Goal: Information Seeking & Learning: Learn about a topic

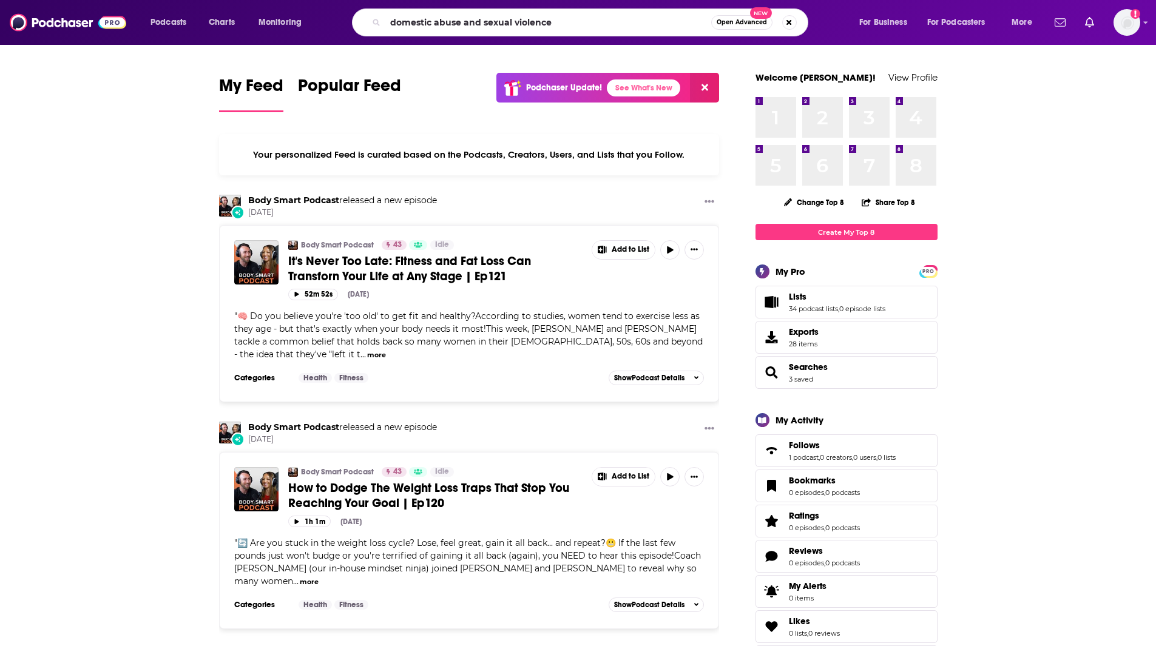
type input "domestic abuse and sexual violence"
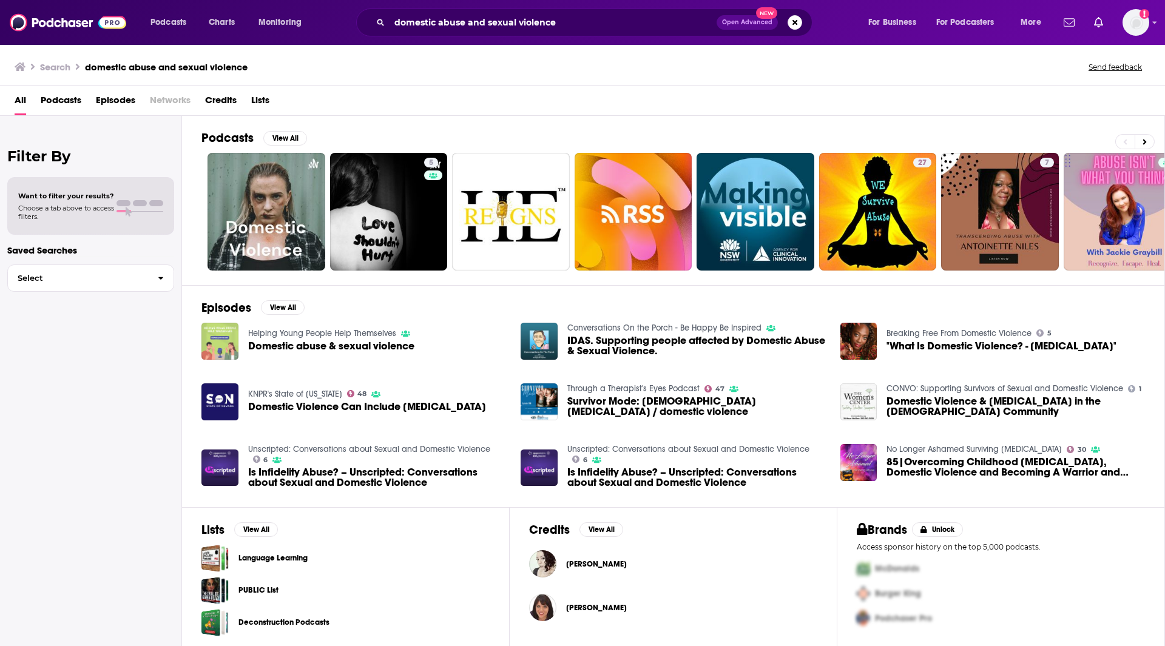
click at [223, 346] on img "Domestic abuse & sexual violence" at bounding box center [219, 341] width 37 height 37
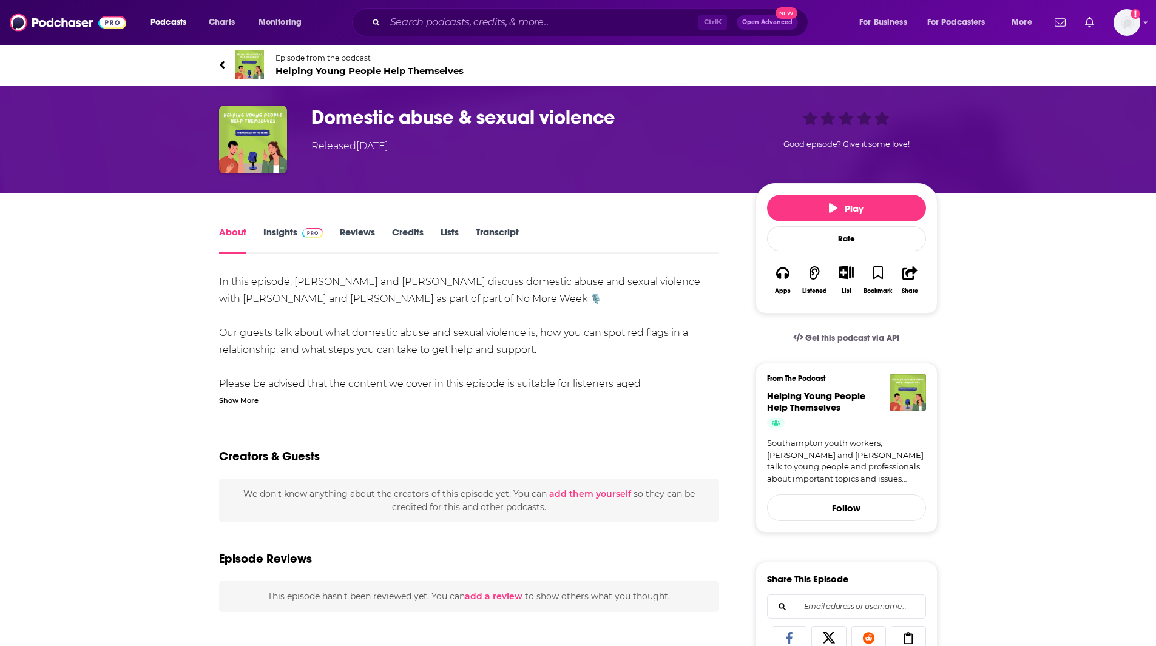
click at [285, 231] on link "Insights" at bounding box center [293, 240] width 60 height 28
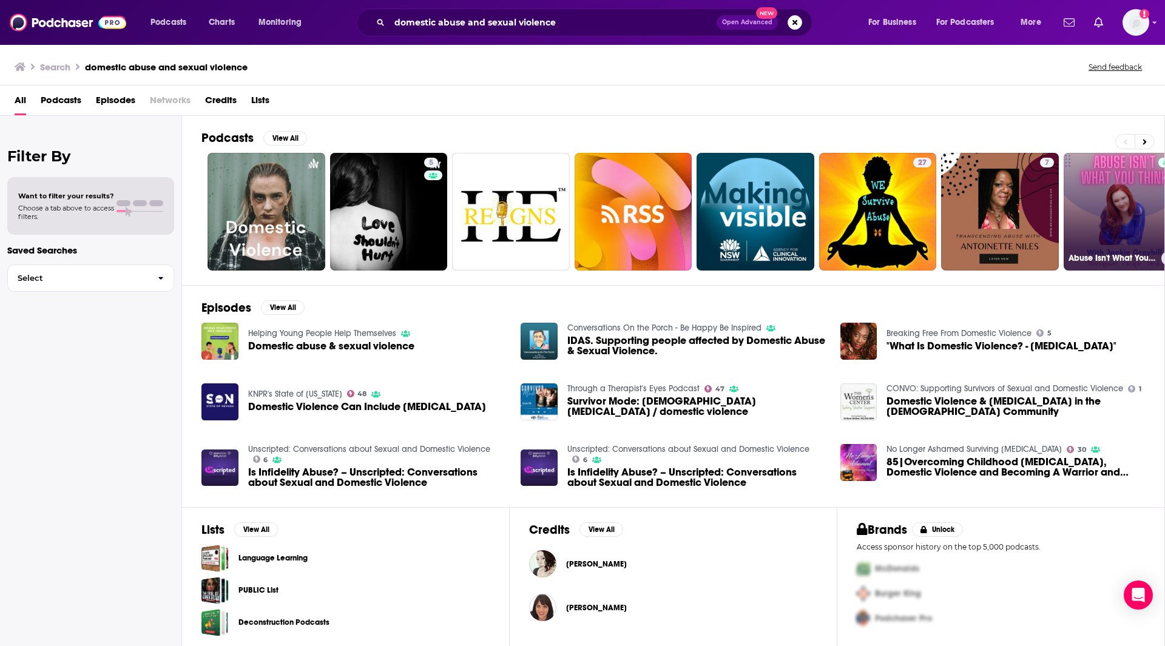
click at [1151, 206] on link "Abuse Isn't What You Think" at bounding box center [1123, 212] width 118 height 118
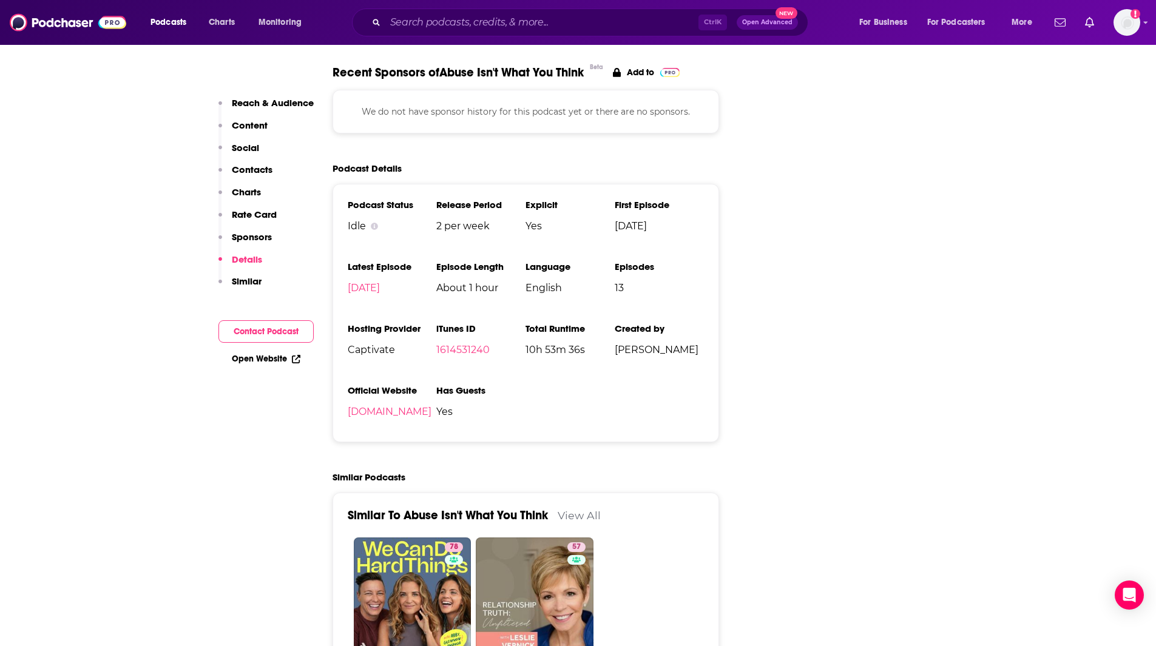
scroll to position [1431, 0]
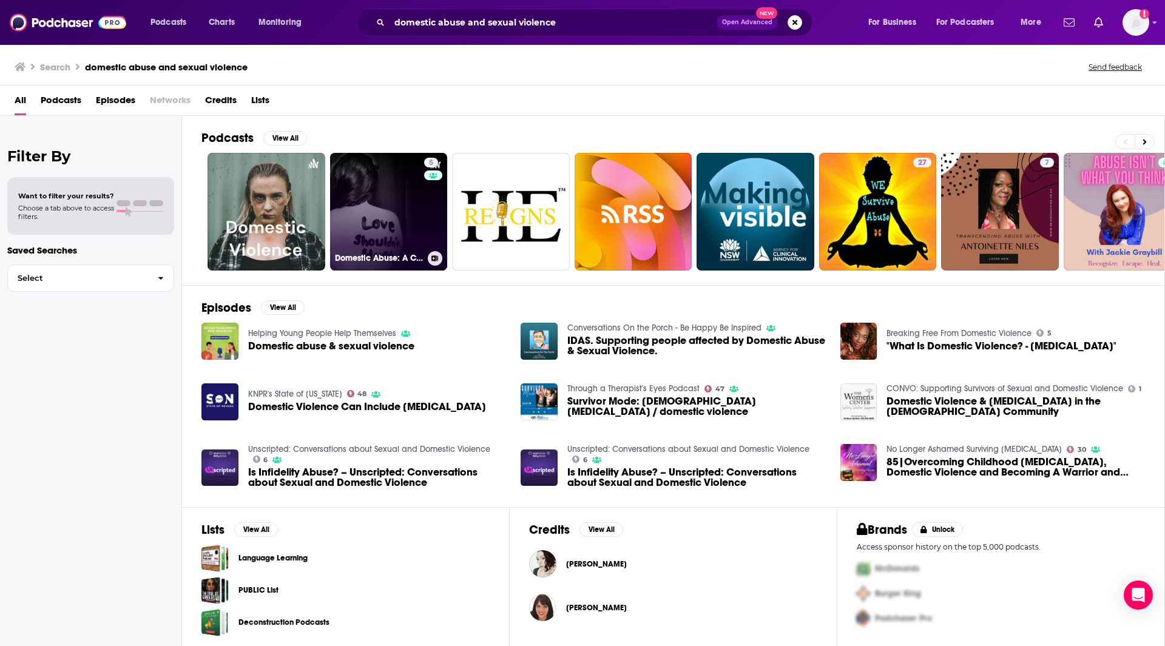
click at [376, 199] on link "5 Domestic Abuse: A Conversation With …" at bounding box center [389, 212] width 118 height 118
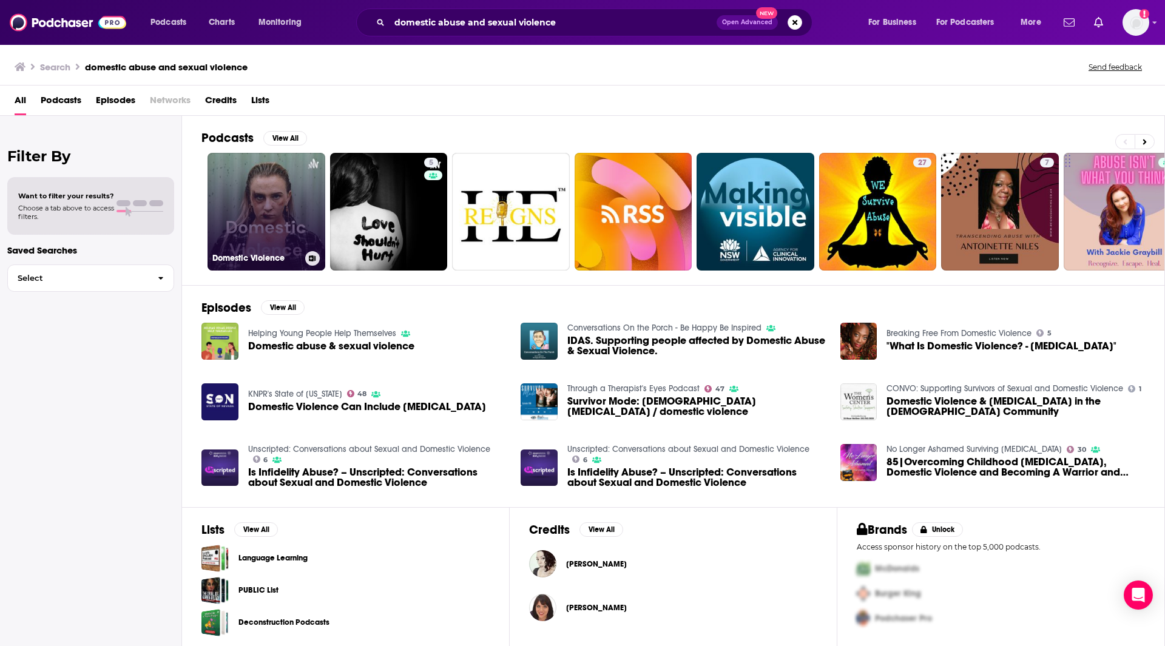
click at [274, 204] on link "Domestic Violence" at bounding box center [266, 212] width 118 height 118
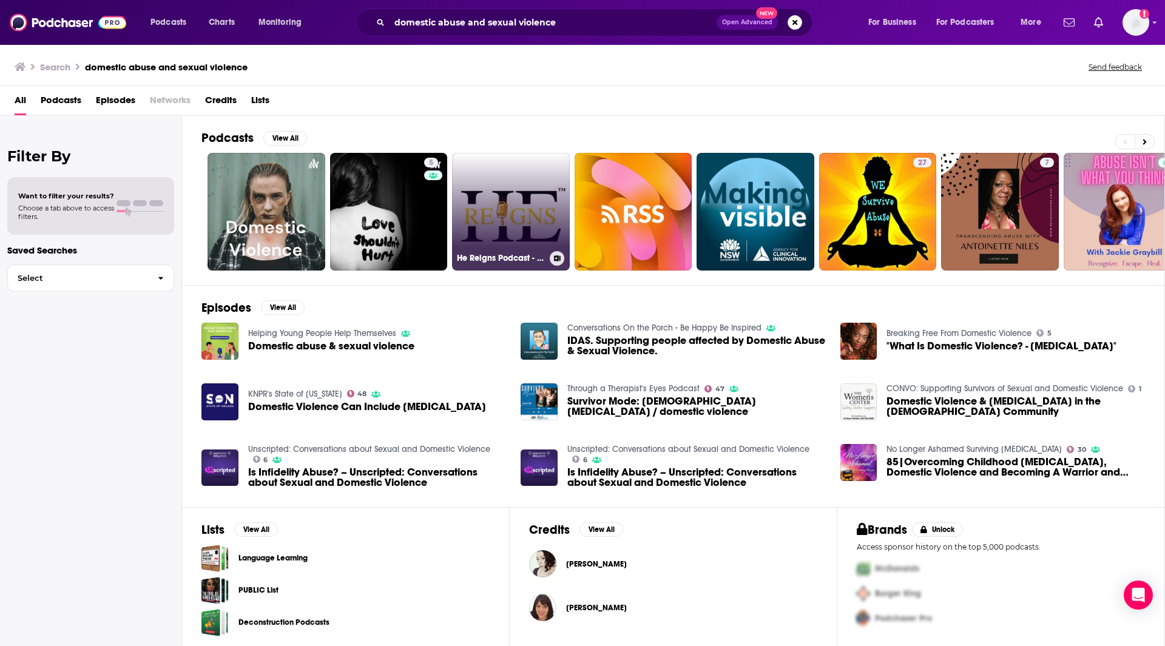
click at [524, 260] on h3 "He Reigns Podcast - Domestic Violence" at bounding box center [501, 258] width 88 height 10
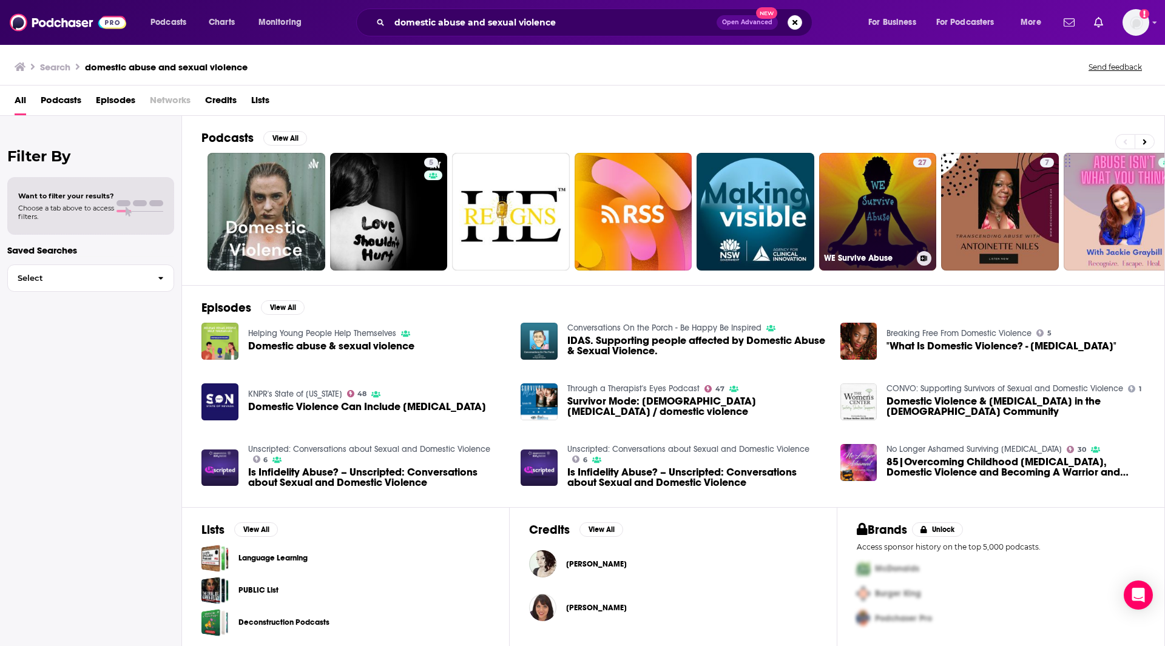
click at [904, 234] on link "27 WE Survive Abuse" at bounding box center [878, 212] width 118 height 118
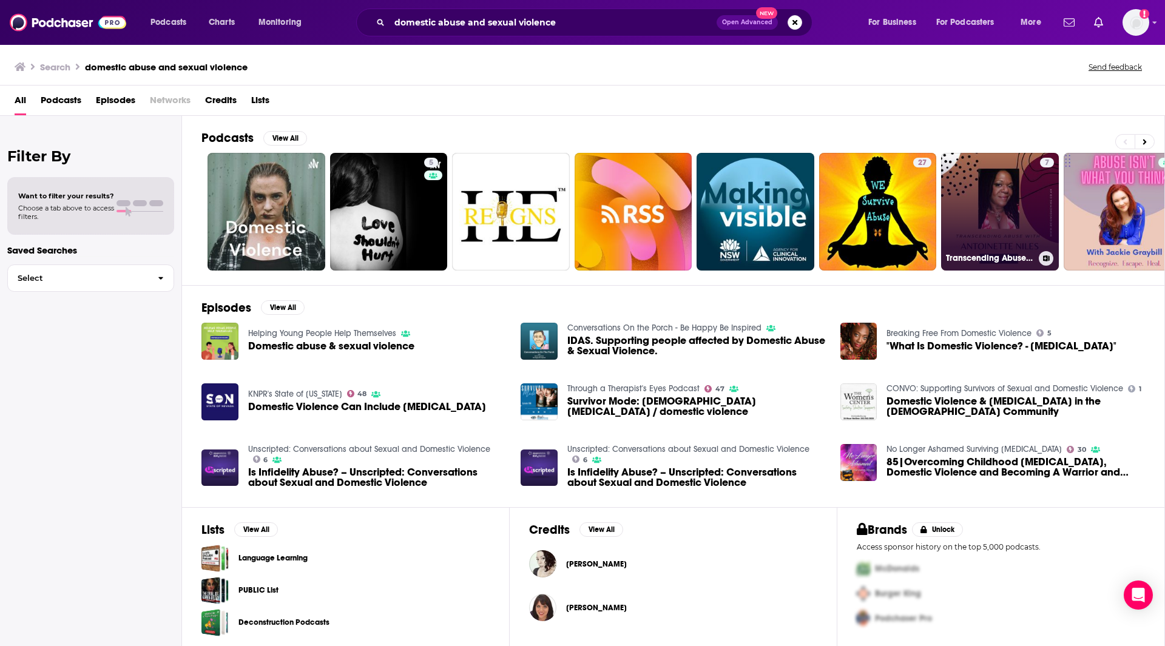
click at [994, 221] on link "7 Transcending Abuse with [PERSON_NAME]" at bounding box center [1000, 212] width 118 height 118
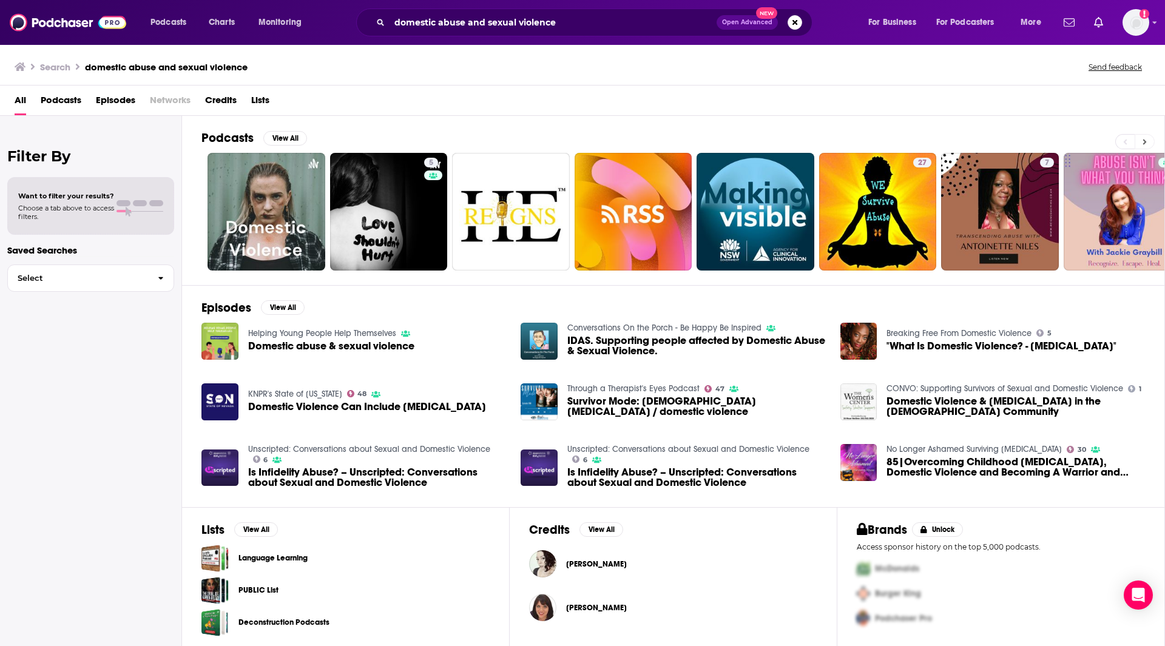
click at [1143, 140] on icon at bounding box center [1145, 141] width 4 height 5
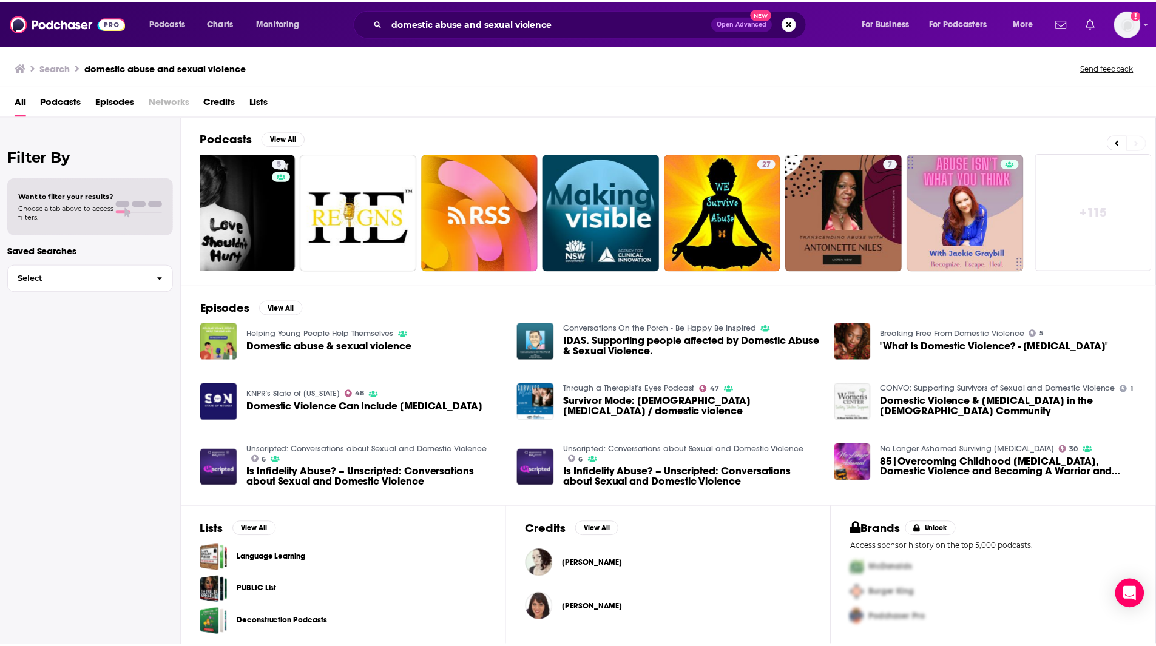
scroll to position [0, 151]
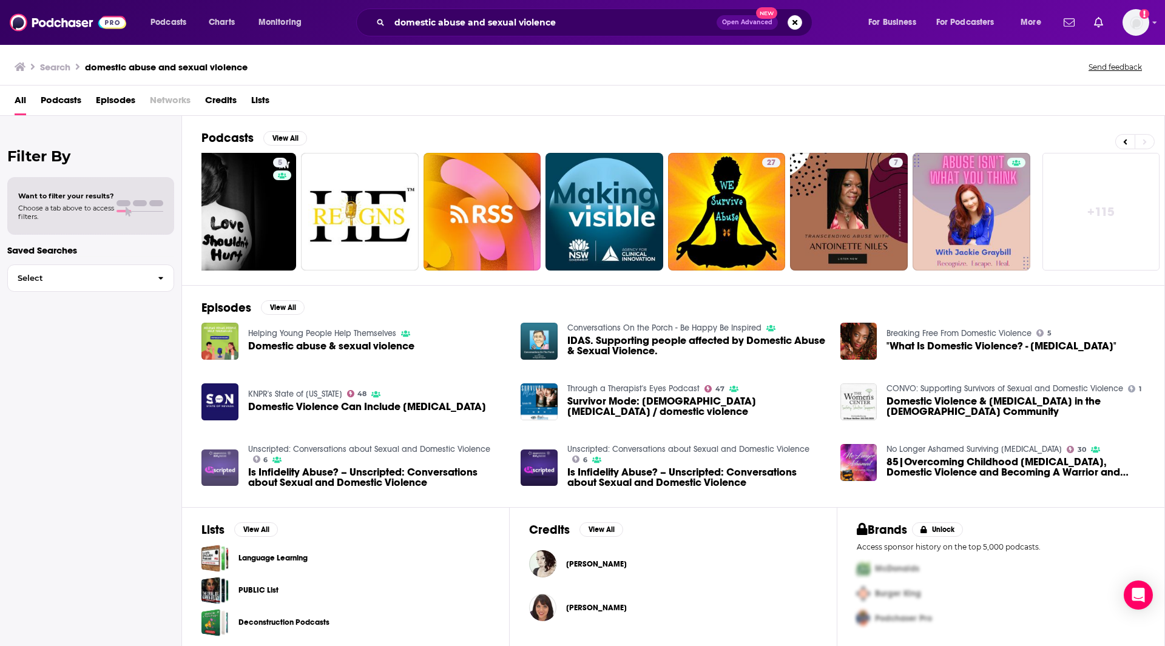
click at [212, 468] on img "Is Infidelity Abuse? – Unscripted: Conversations about Sexual and Domestic Viol…" at bounding box center [219, 468] width 37 height 37
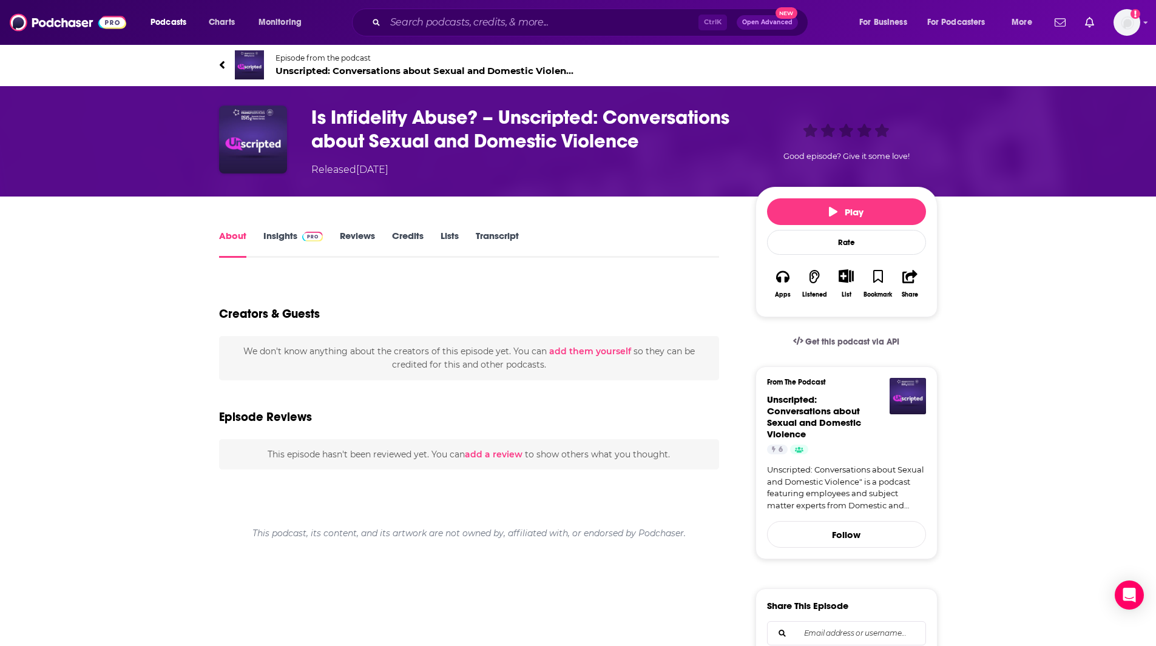
click at [305, 240] on img at bounding box center [312, 237] width 21 height 10
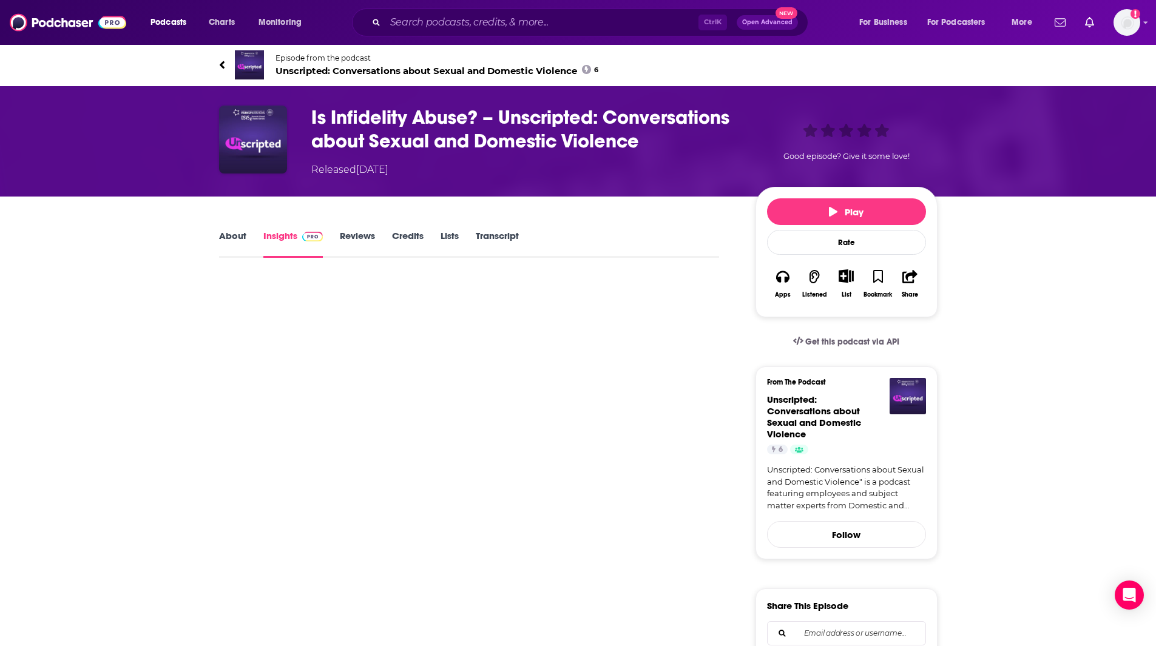
click at [284, 238] on link "Insights" at bounding box center [293, 244] width 60 height 28
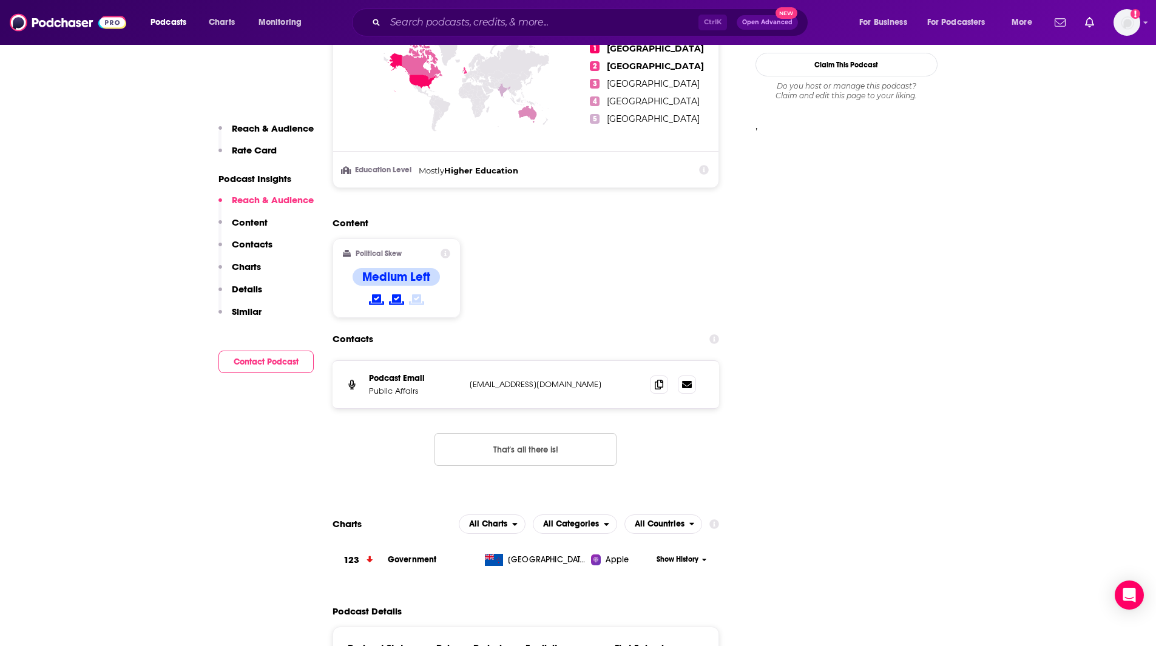
scroll to position [1032, 0]
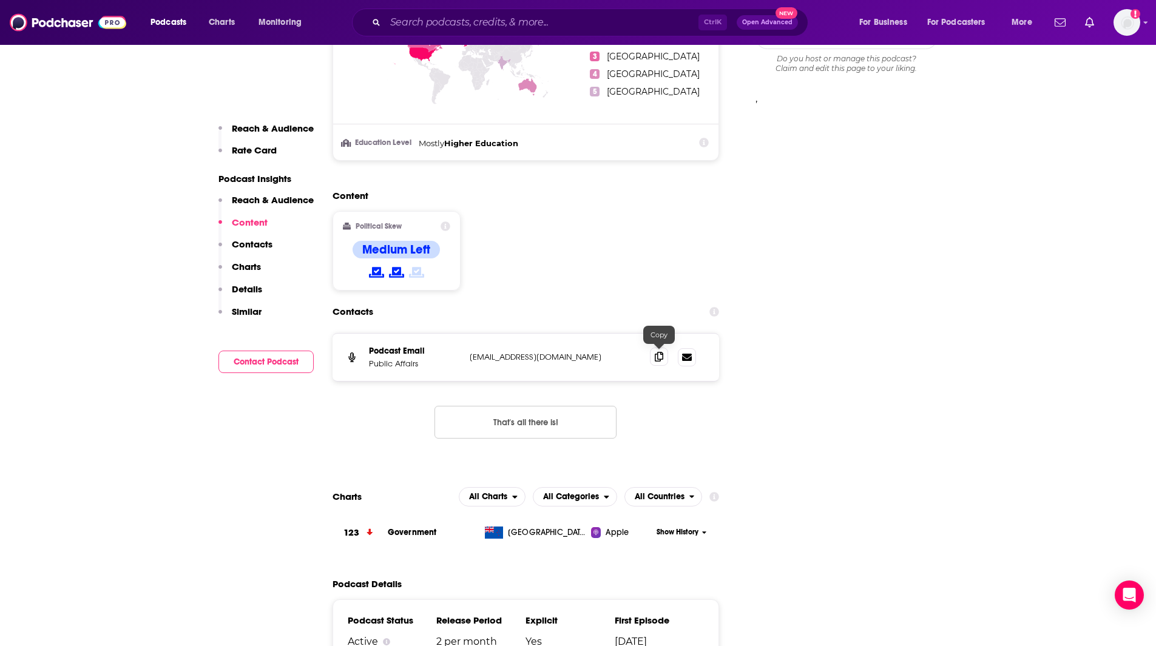
click at [663, 360] on icon at bounding box center [659, 357] width 8 height 10
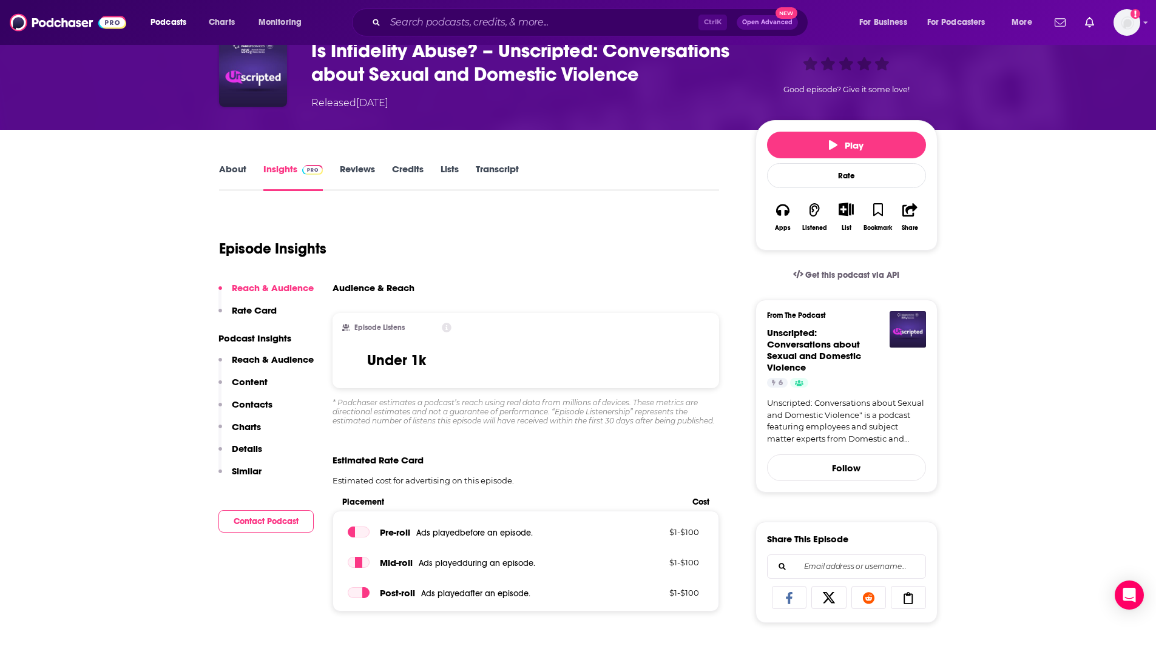
scroll to position [35, 0]
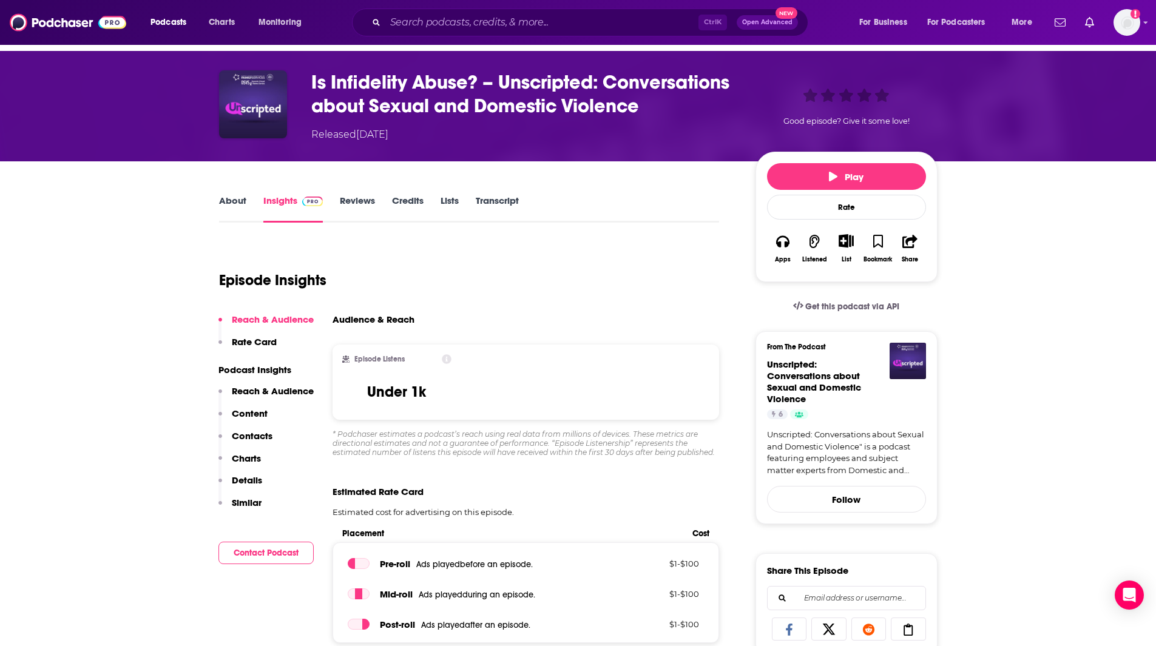
click at [238, 198] on link "About" at bounding box center [232, 209] width 27 height 28
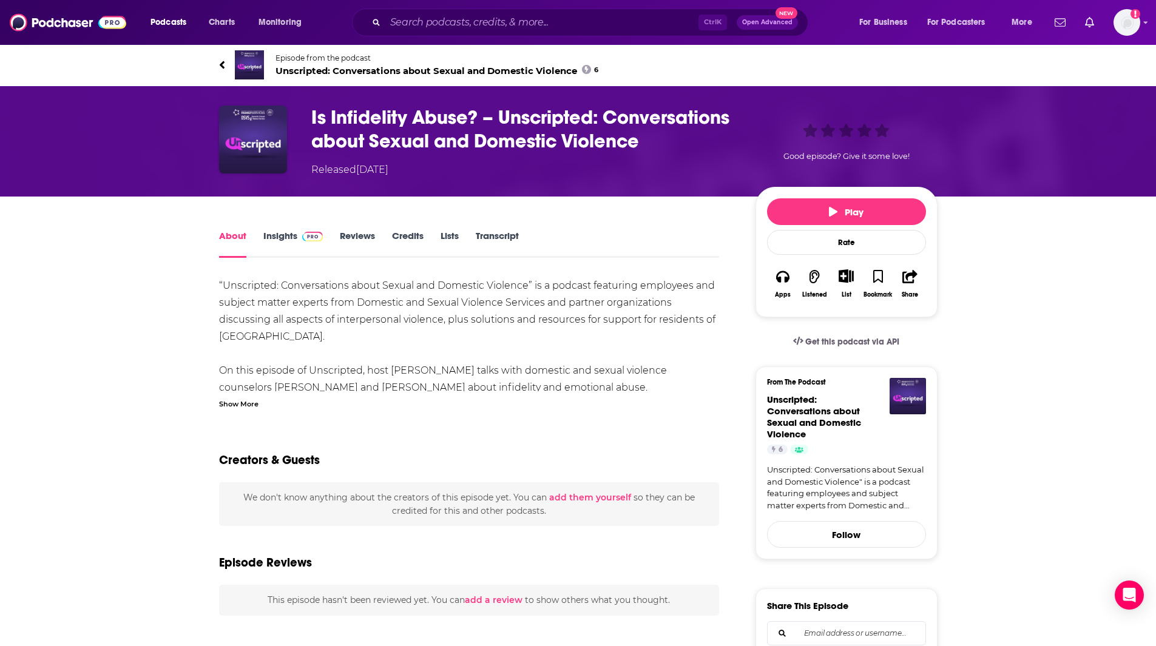
drag, startPoint x: 1155, startPoint y: 131, endPoint x: 1162, endPoint y: 177, distance: 46.8
click at [1155, 177] on html "Podcasts Charts Monitoring Ctrl K Open Advanced New For Business For Podcasters…" at bounding box center [578, 323] width 1156 height 646
drag, startPoint x: 141, startPoint y: 311, endPoint x: 368, endPoint y: 292, distance: 227.7
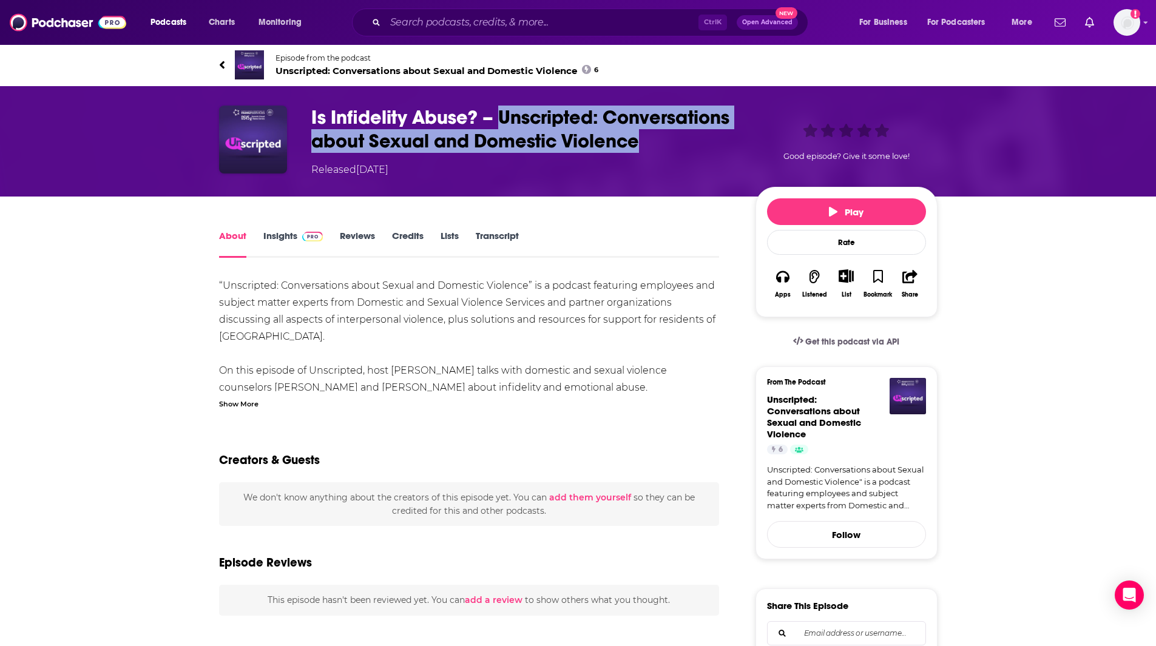
drag, startPoint x: 645, startPoint y: 141, endPoint x: 515, endPoint y: 123, distance: 131.2
click at [498, 121] on h1 "Is Infidelity Abuse? – Unscripted: Conversations about Sexual and Domestic Viol…" at bounding box center [523, 129] width 425 height 47
copy h1 "Unscripted: Conversations about Sexual and Domestic Violence"
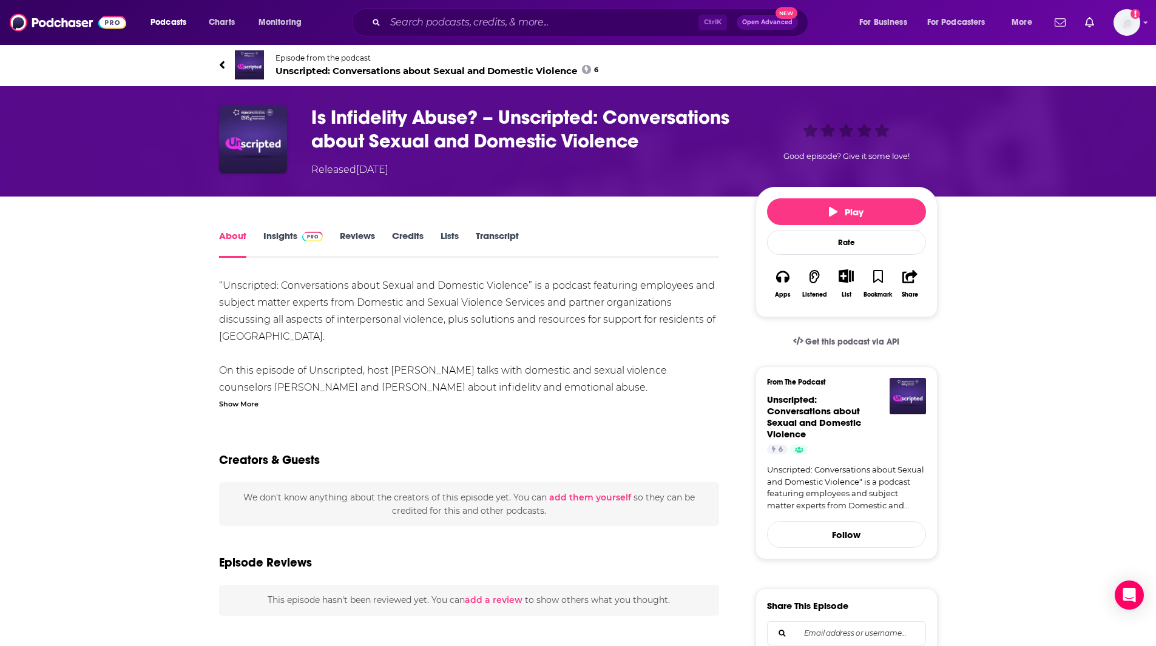
drag, startPoint x: 79, startPoint y: 147, endPoint x: 155, endPoint y: 152, distance: 76.0
click at [80, 147] on div "Is Infidelity Abuse? – Unscripted: Conversations about Sexual and Domestic Viol…" at bounding box center [578, 141] width 1156 height 110
drag, startPoint x: 172, startPoint y: 104, endPoint x: 258, endPoint y: 124, distance: 88.4
click at [172, 105] on div "Is Infidelity Abuse? – Unscripted: Conversations about Sexual and Domestic Viol…" at bounding box center [578, 141] width 1156 height 110
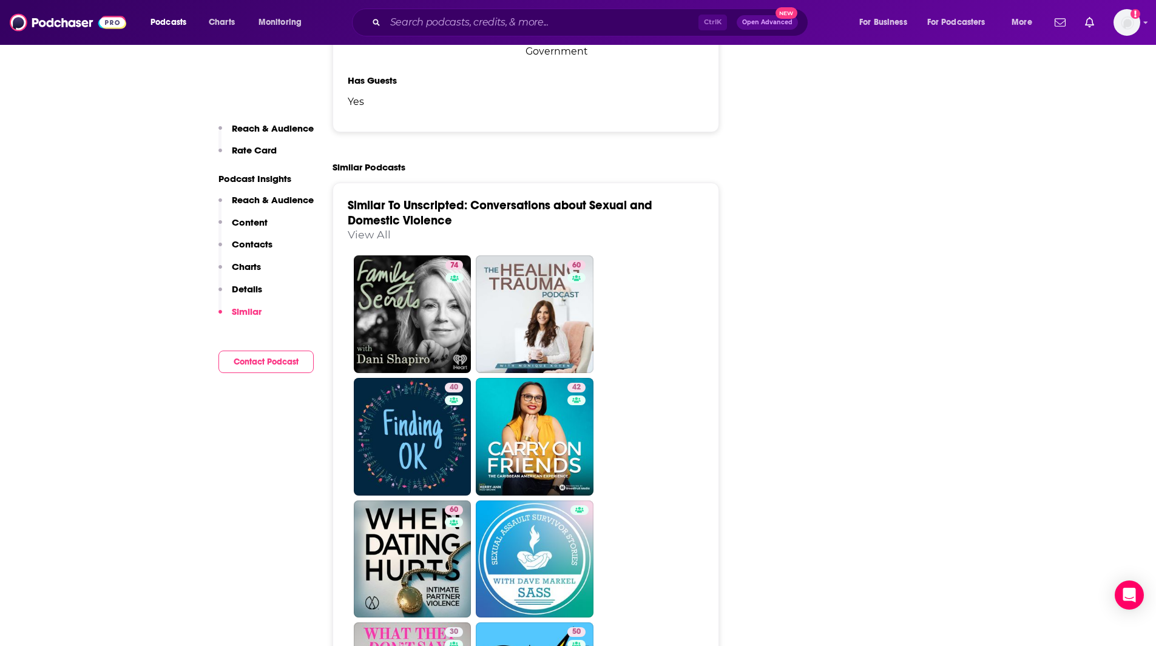
scroll to position [1748, 0]
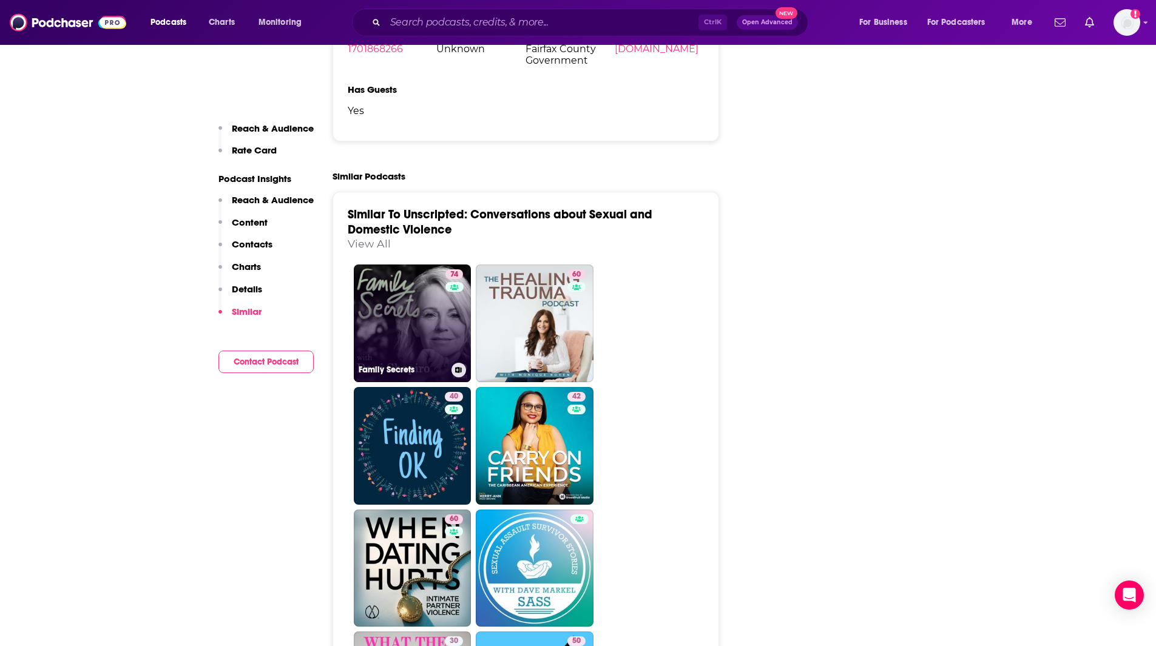
click at [434, 318] on link "74 Family Secrets" at bounding box center [413, 324] width 118 height 118
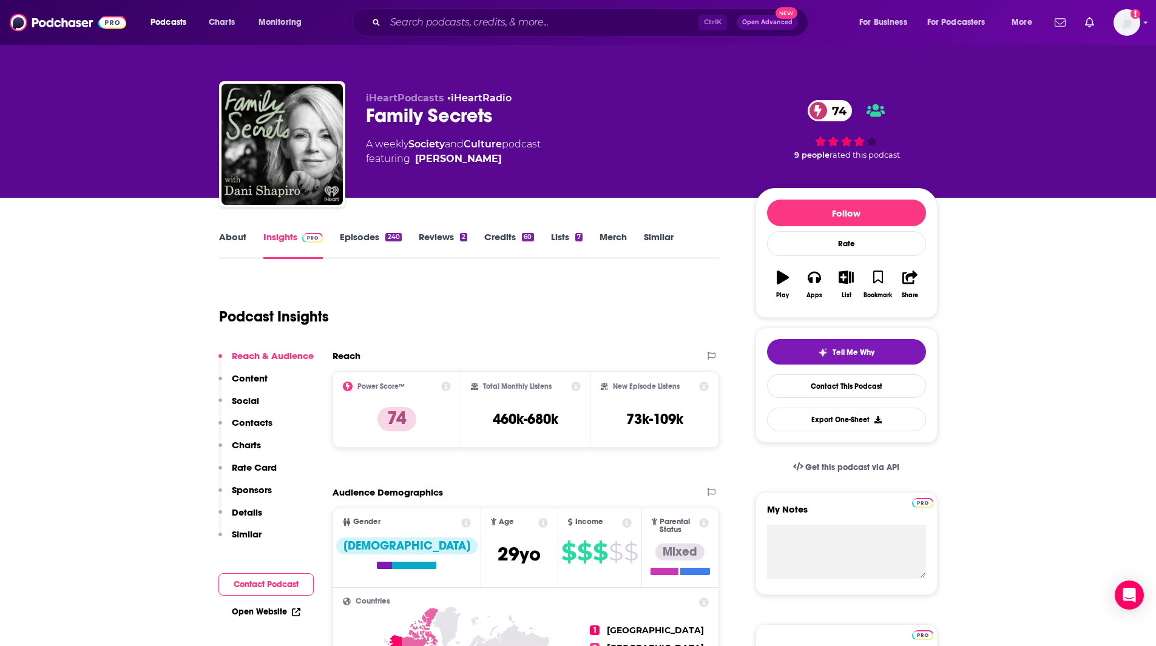
click at [365, 241] on link "Episodes 240" at bounding box center [370, 245] width 61 height 28
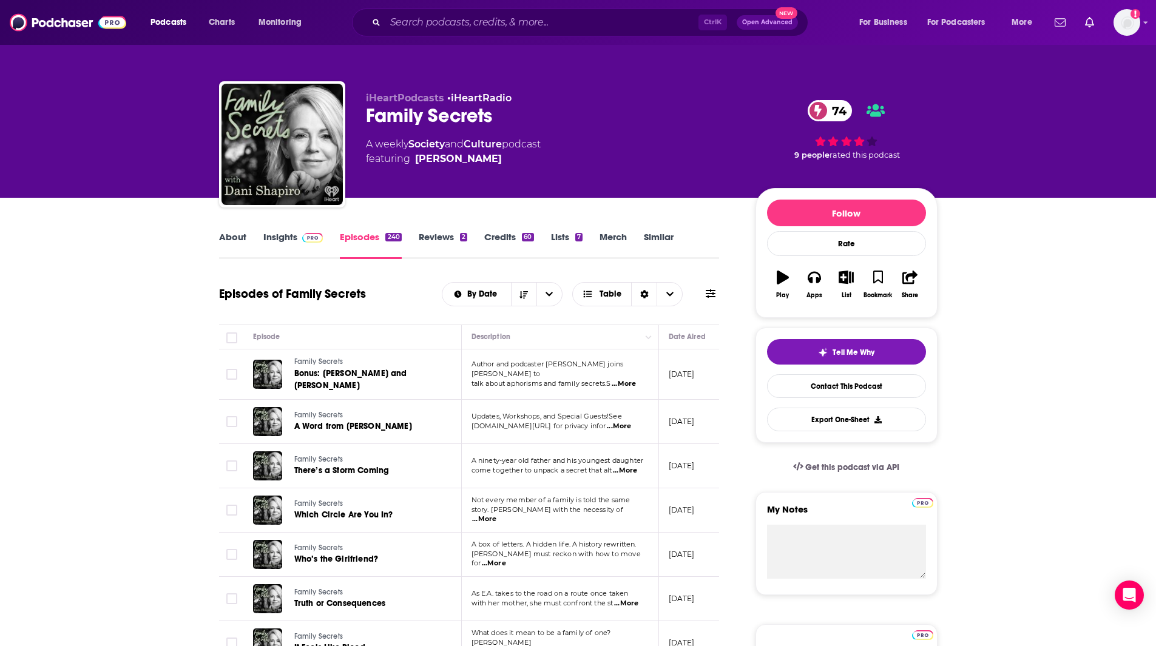
click at [229, 235] on link "About" at bounding box center [232, 245] width 27 height 28
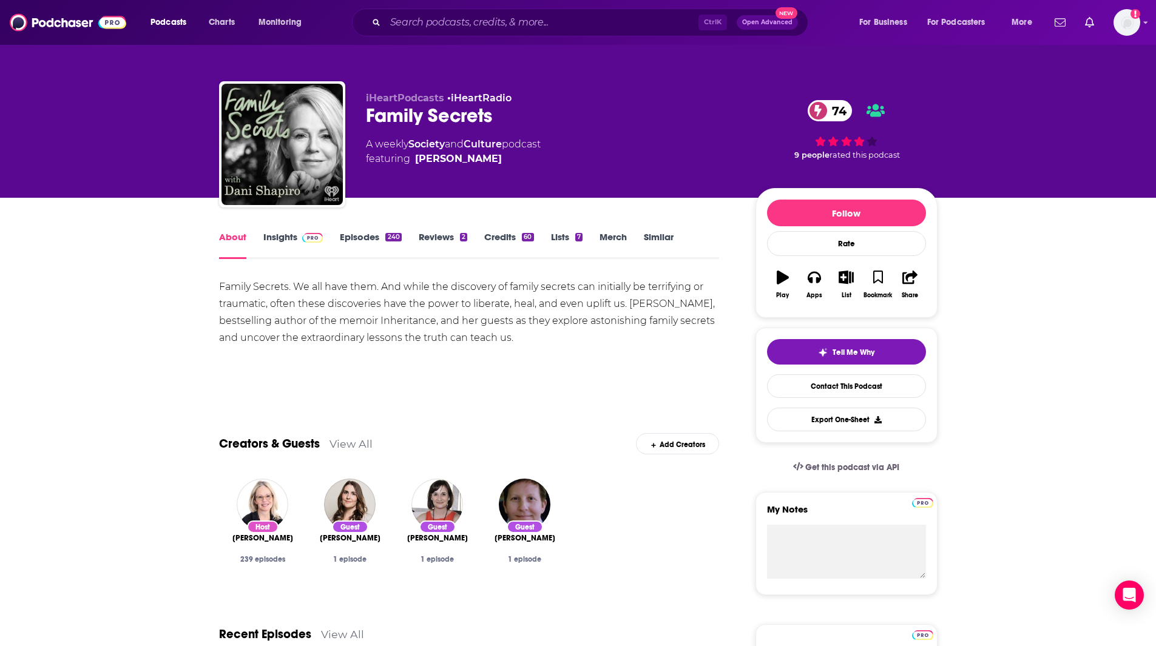
click at [285, 242] on link "Insights" at bounding box center [293, 245] width 60 height 28
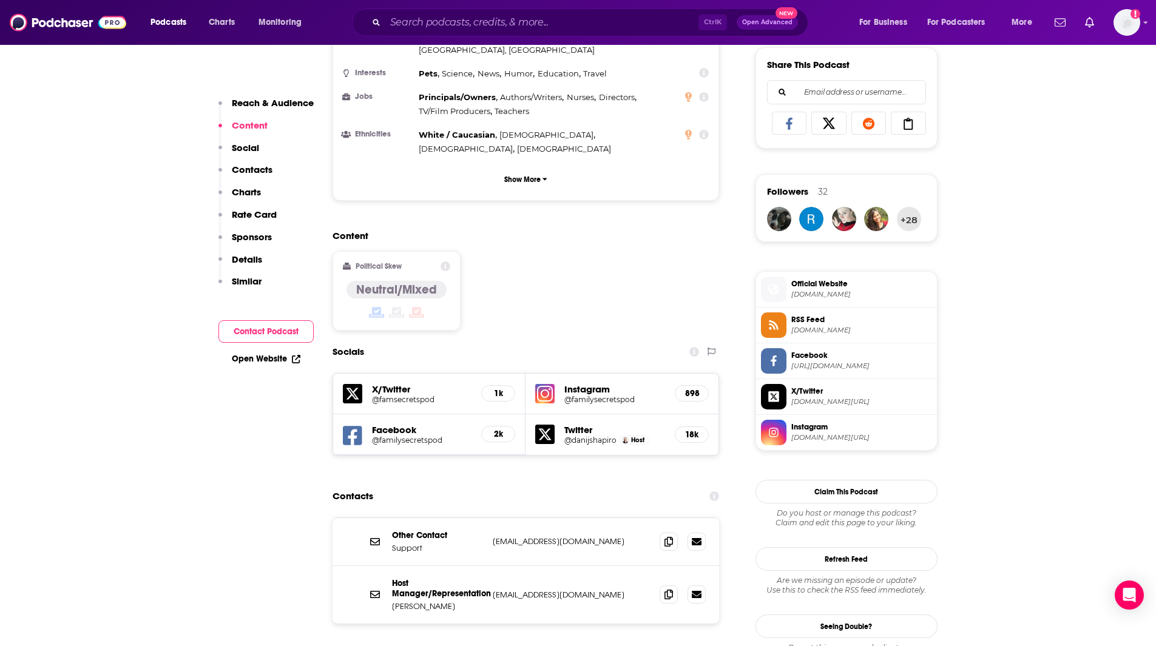
scroll to position [766, 0]
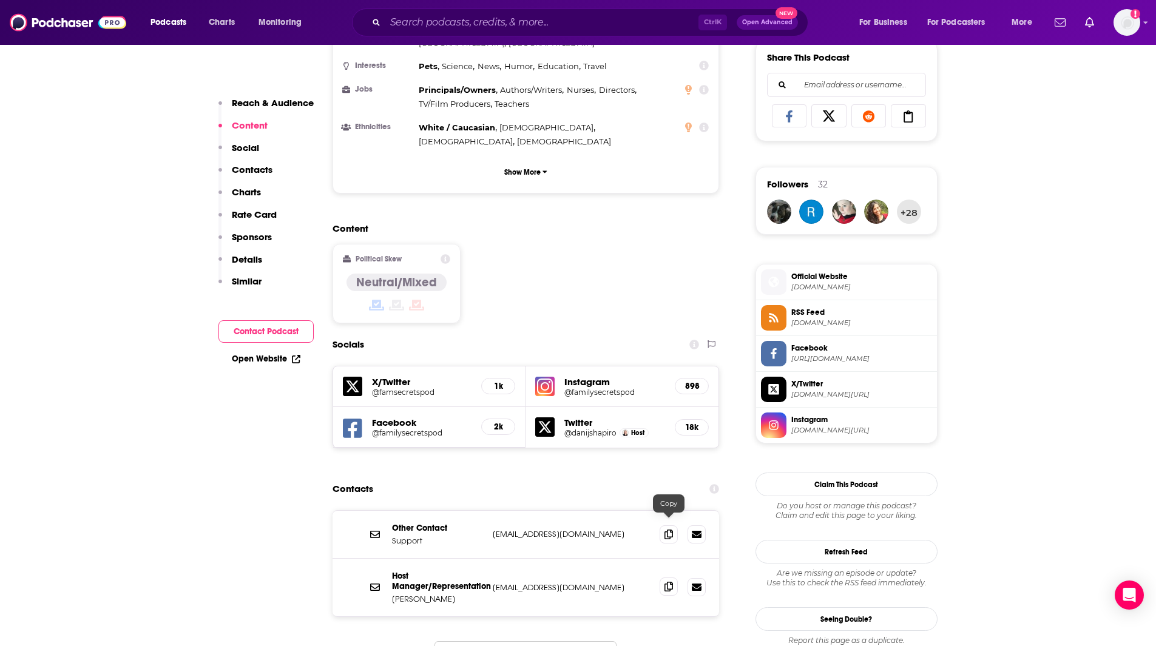
click at [667, 582] on icon at bounding box center [668, 587] width 8 height 10
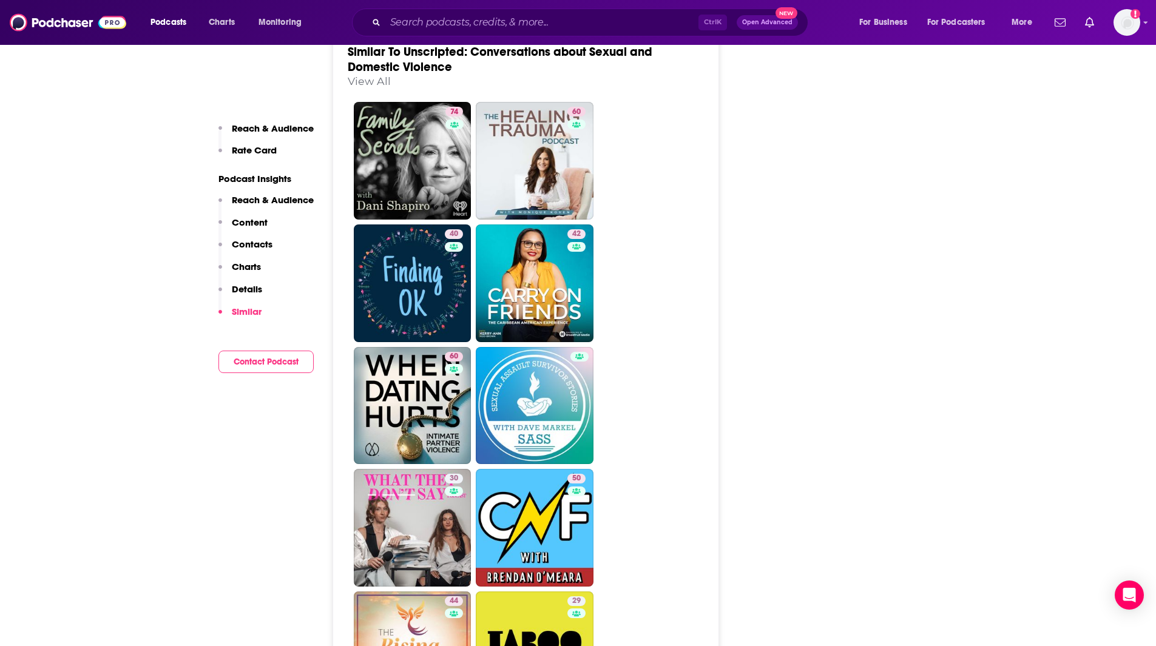
scroll to position [1898, 0]
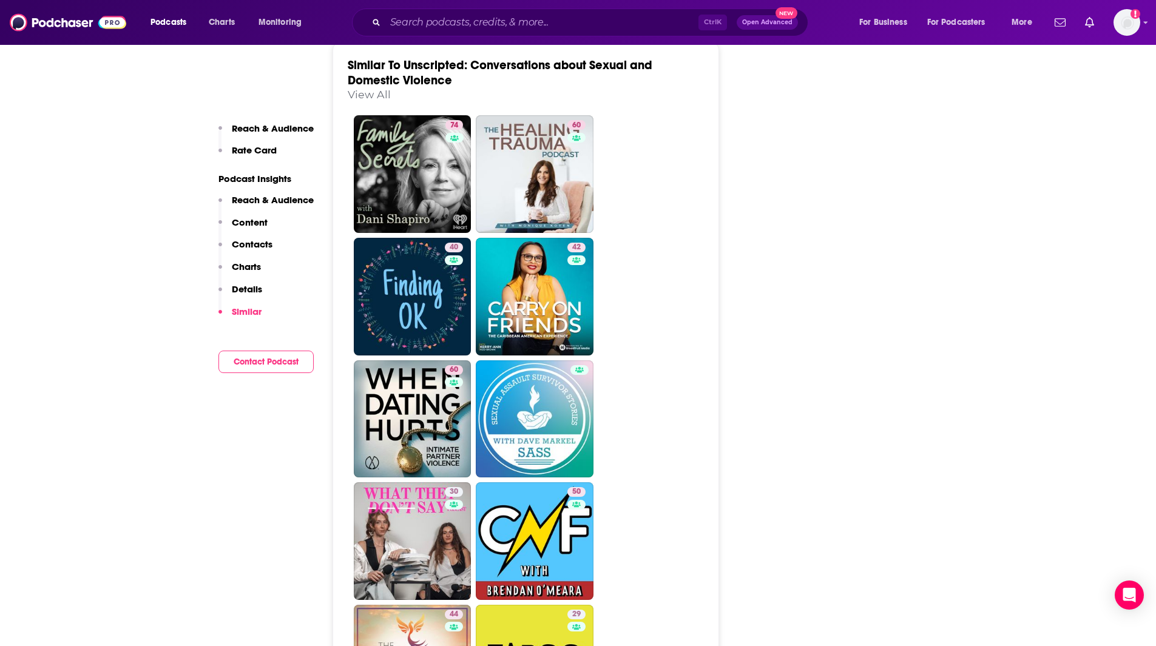
drag, startPoint x: 1157, startPoint y: 89, endPoint x: 878, endPoint y: 218, distance: 307.2
click at [878, 218] on div "Play Rate Apps Listened List Bookmark Share Get this podcast via API From The P…" at bounding box center [846, 510] width 182 height 4443
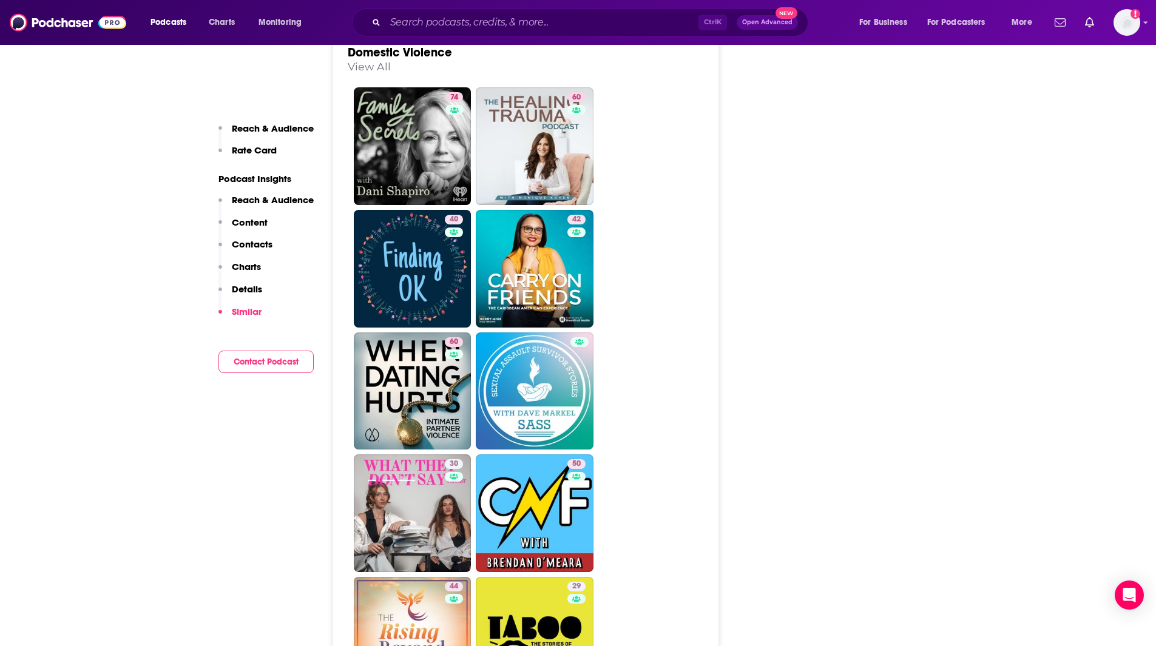
scroll to position [1921, 0]
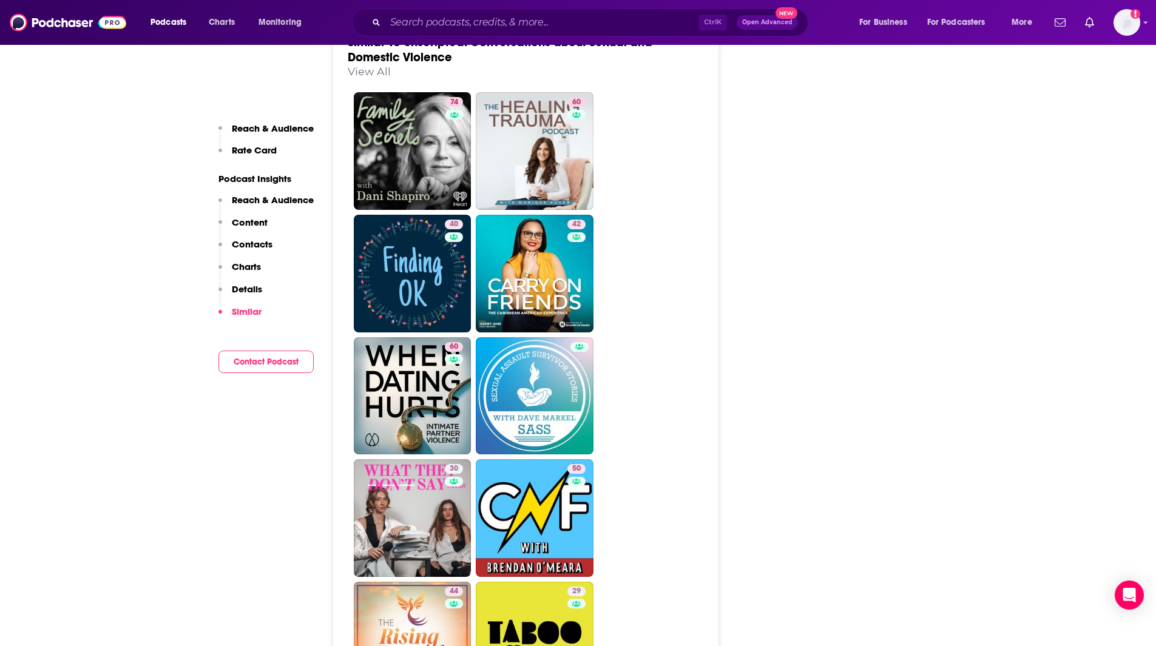
click at [1040, 237] on div "About Insights Reviews Credits Lists Transcript Episode Insights Reach & Audien…" at bounding box center [578, 497] width 1156 height 4443
click at [1043, 237] on div "About Insights Reviews Credits Lists Transcript Episode Insights Reach & Audien…" at bounding box center [578, 497] width 1156 height 4443
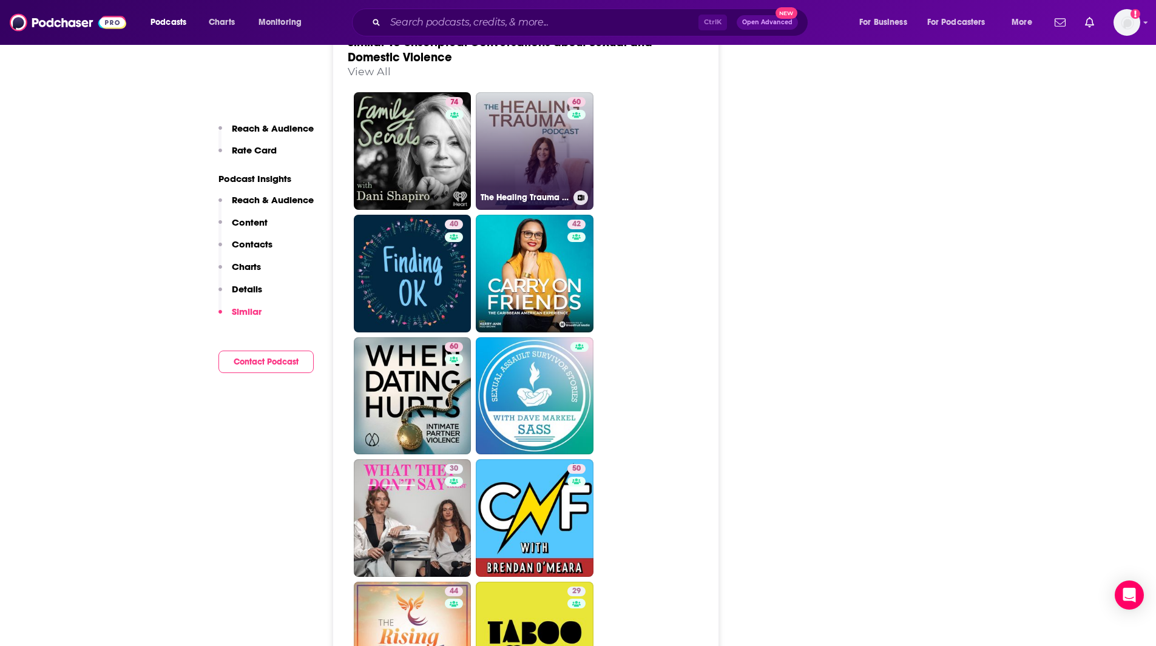
click at [548, 150] on link "60 The Healing Trauma Podcast" at bounding box center [535, 151] width 118 height 118
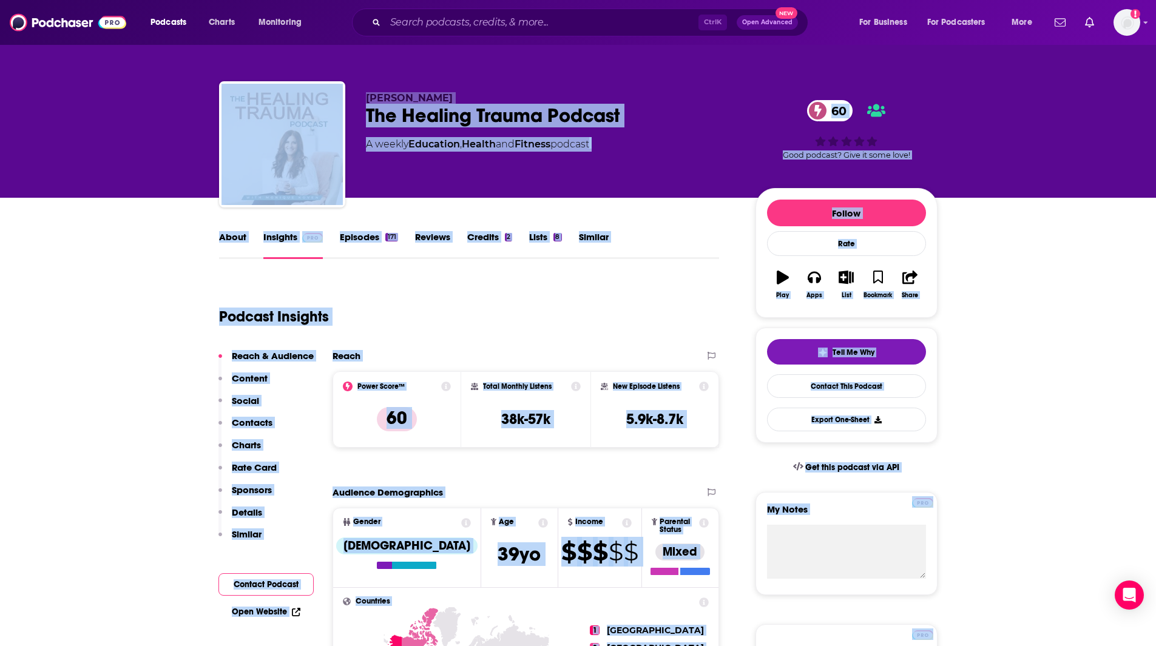
click at [598, 282] on div "Podcast Insights" at bounding box center [464, 309] width 491 height 62
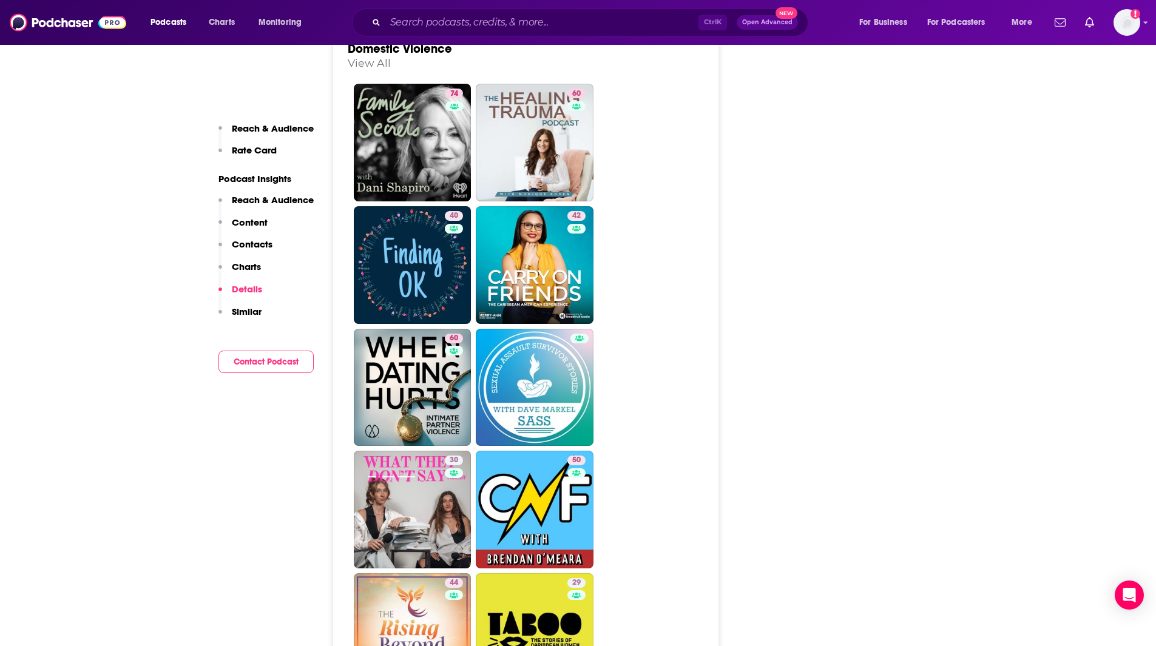
scroll to position [1880, 0]
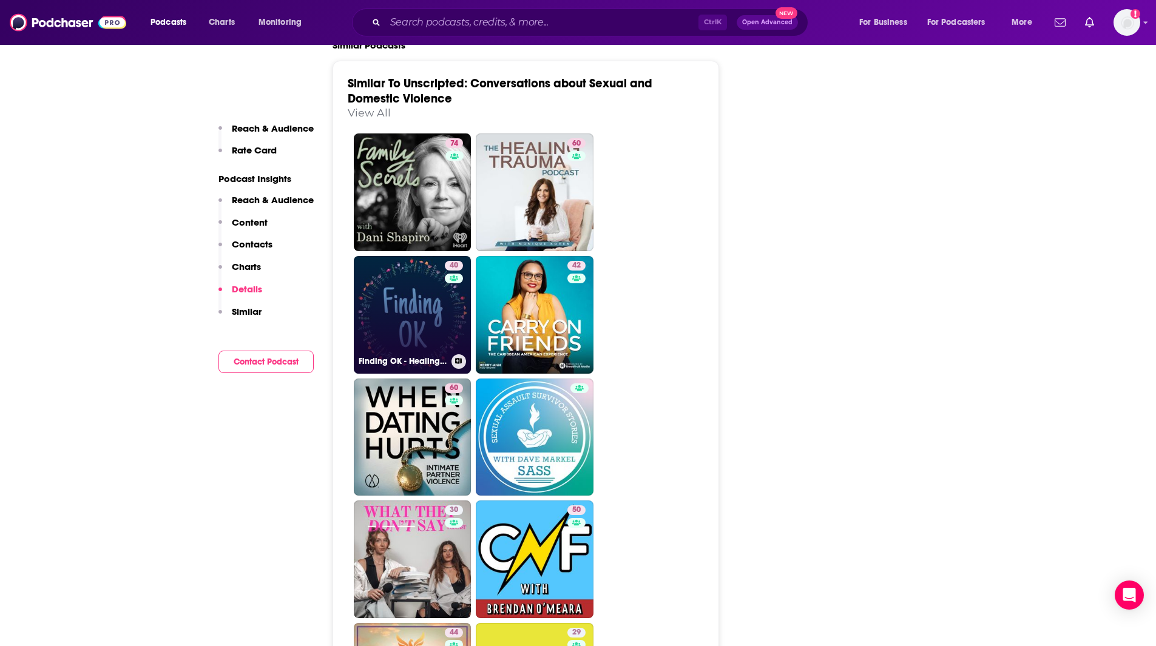
click at [433, 311] on link "40 Finding OK - Healing After Sexual Assault and Abuse" at bounding box center [413, 315] width 118 height 118
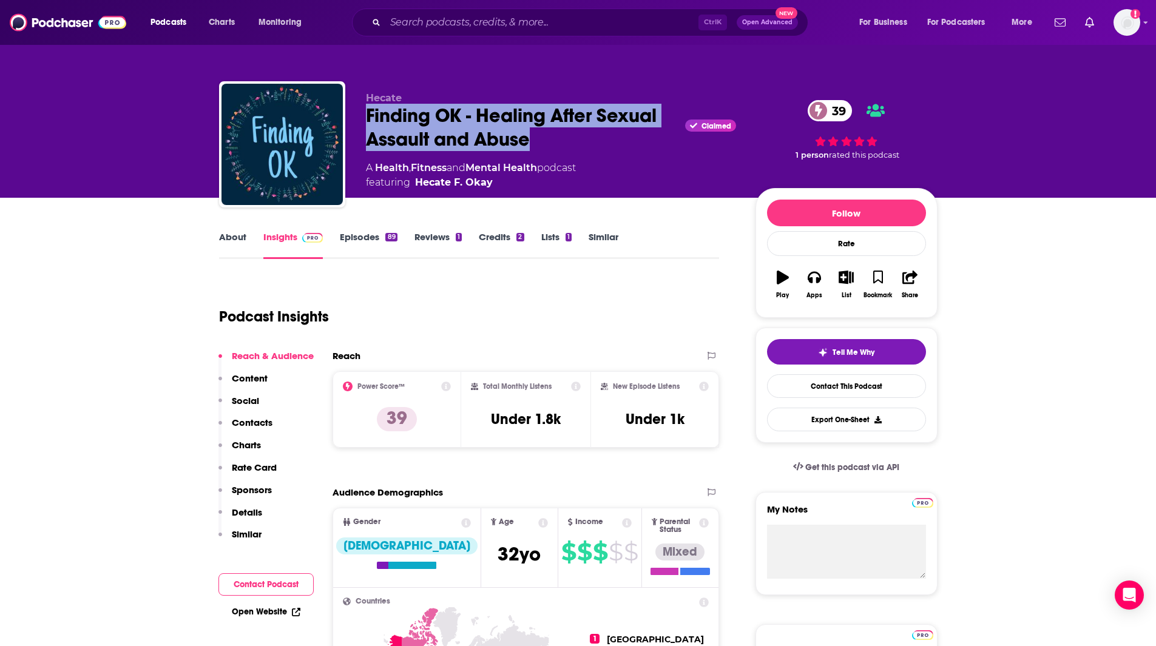
drag, startPoint x: 547, startPoint y: 141, endPoint x: 368, endPoint y: 123, distance: 179.9
click at [368, 123] on div "Finding OK - Healing After Sexual Assault and Abuse Claimed 39" at bounding box center [551, 127] width 370 height 47
copy h2 "Finding OK - Healing After Sexual Assault and Abuse"
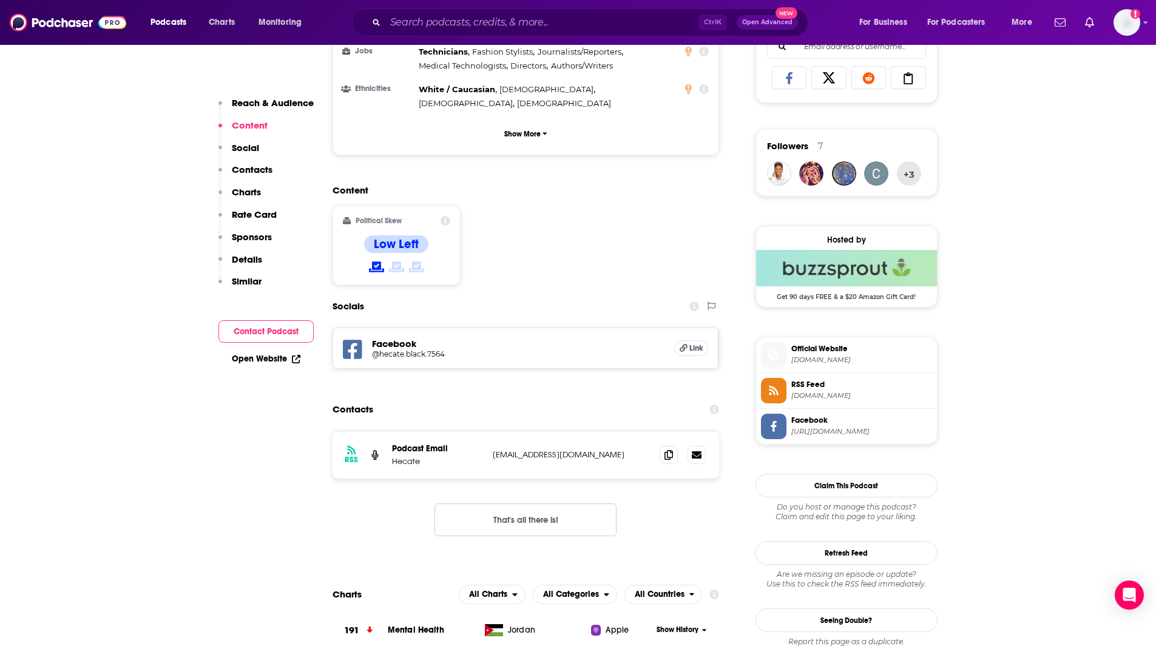
scroll to position [810, 0]
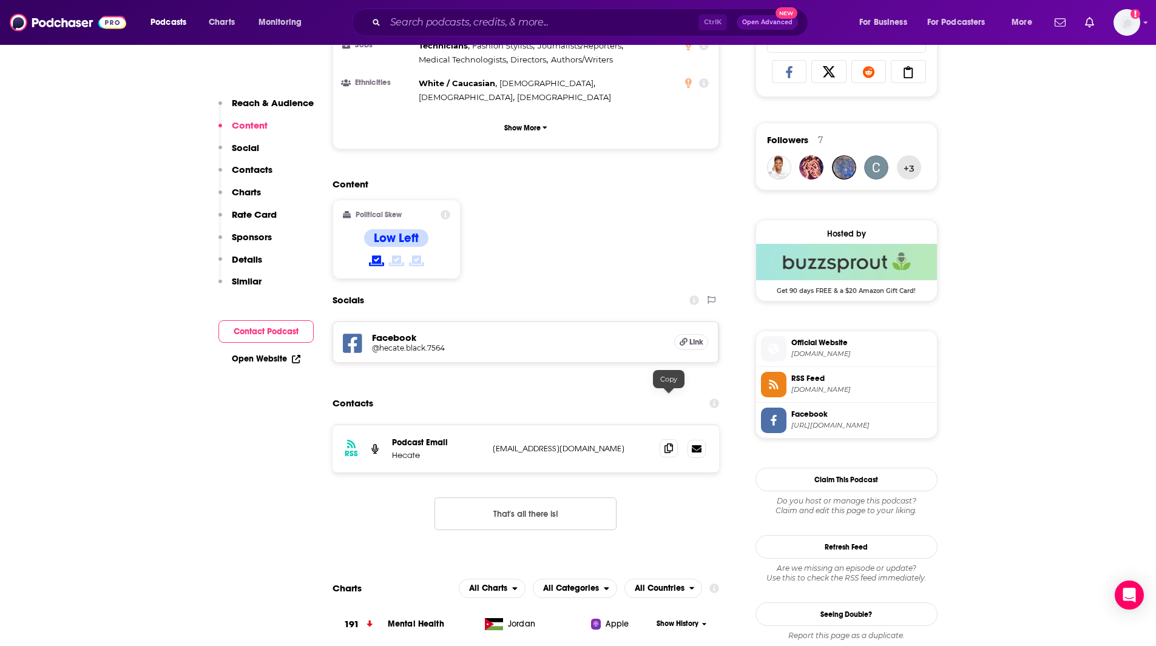
click at [670, 443] on icon at bounding box center [668, 448] width 8 height 10
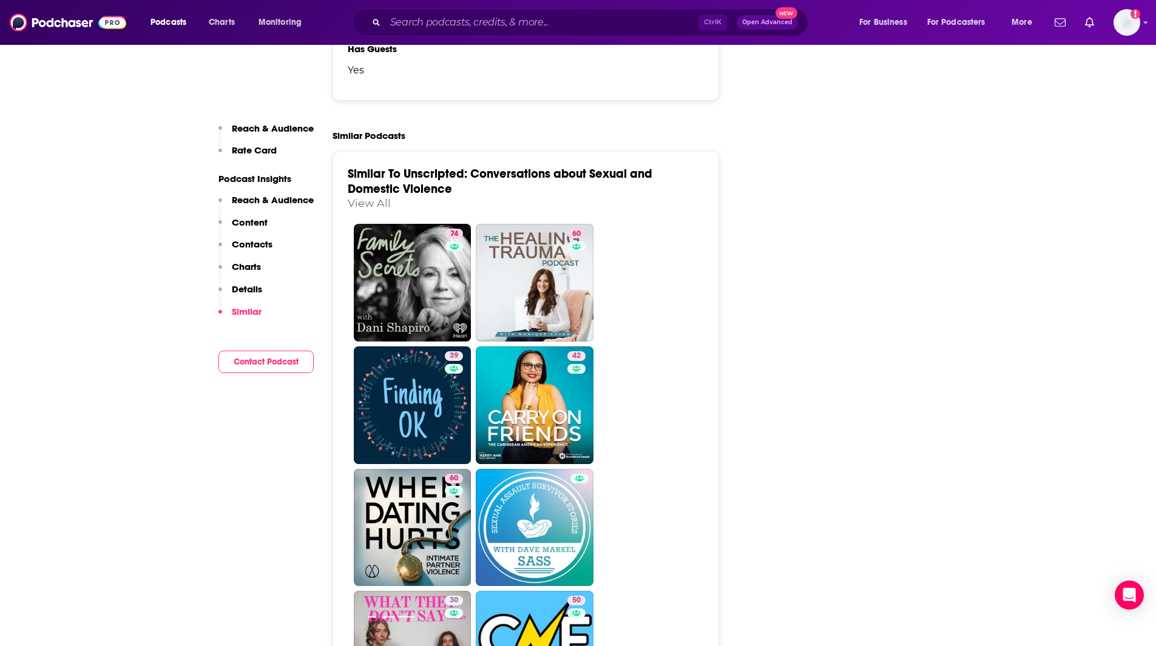
scroll to position [1798, 0]
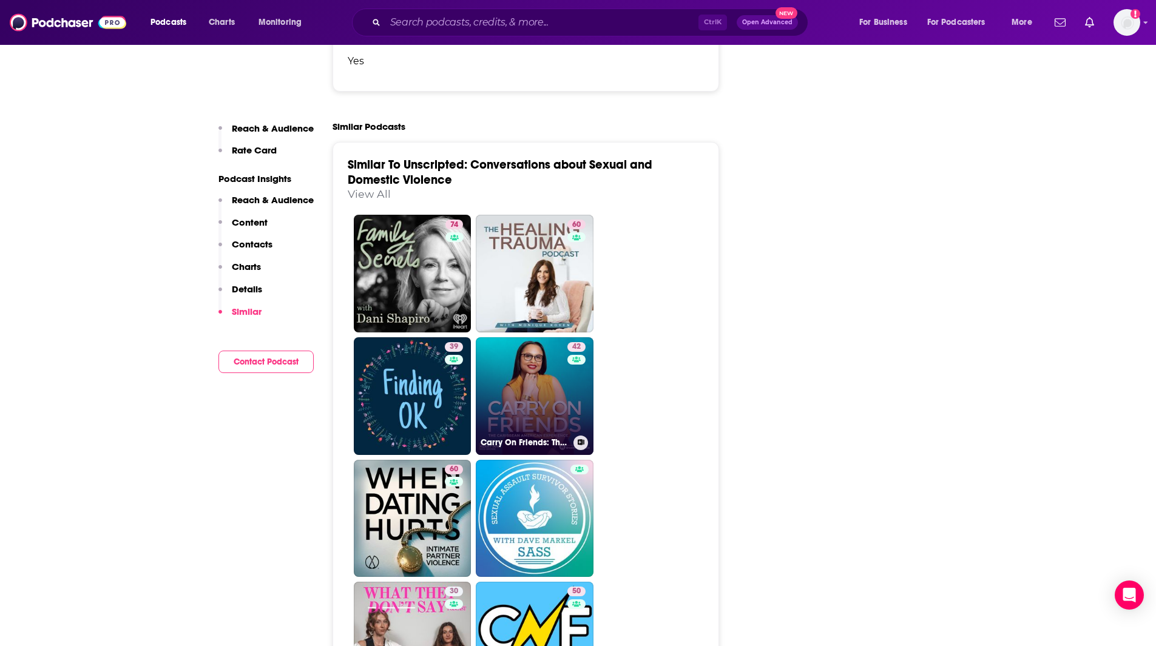
click at [575, 373] on div "42" at bounding box center [577, 388] width 21 height 93
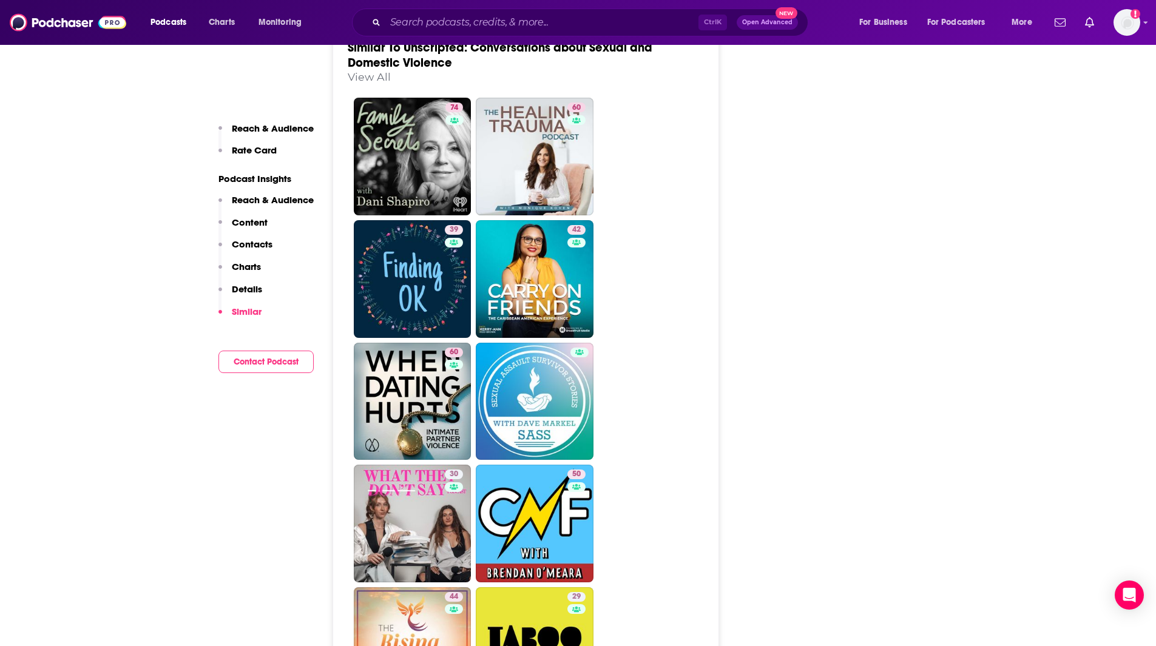
scroll to position [1974, 0]
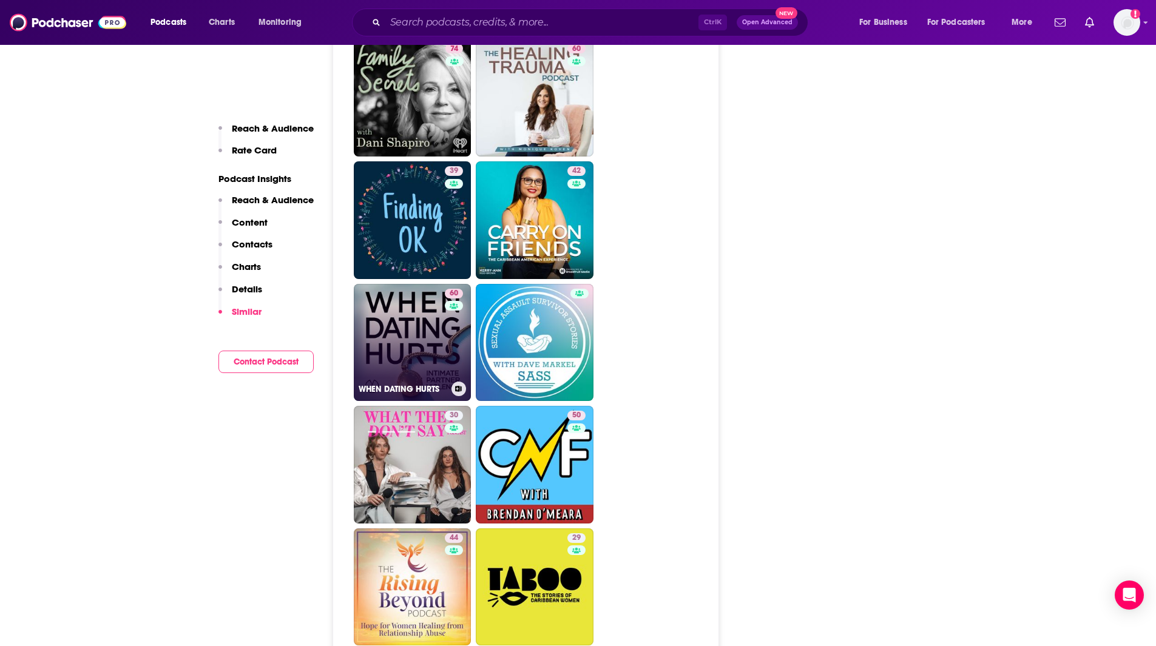
click at [419, 336] on link "60 WHEN DATING HURTS" at bounding box center [413, 343] width 118 height 118
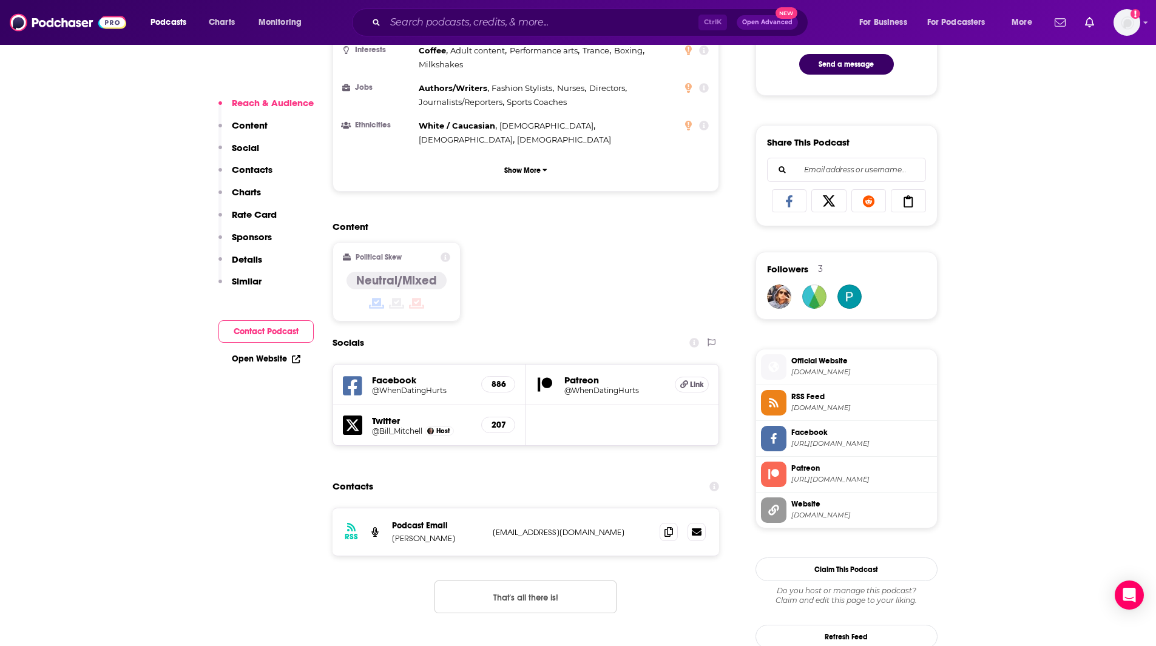
scroll to position [788, 0]
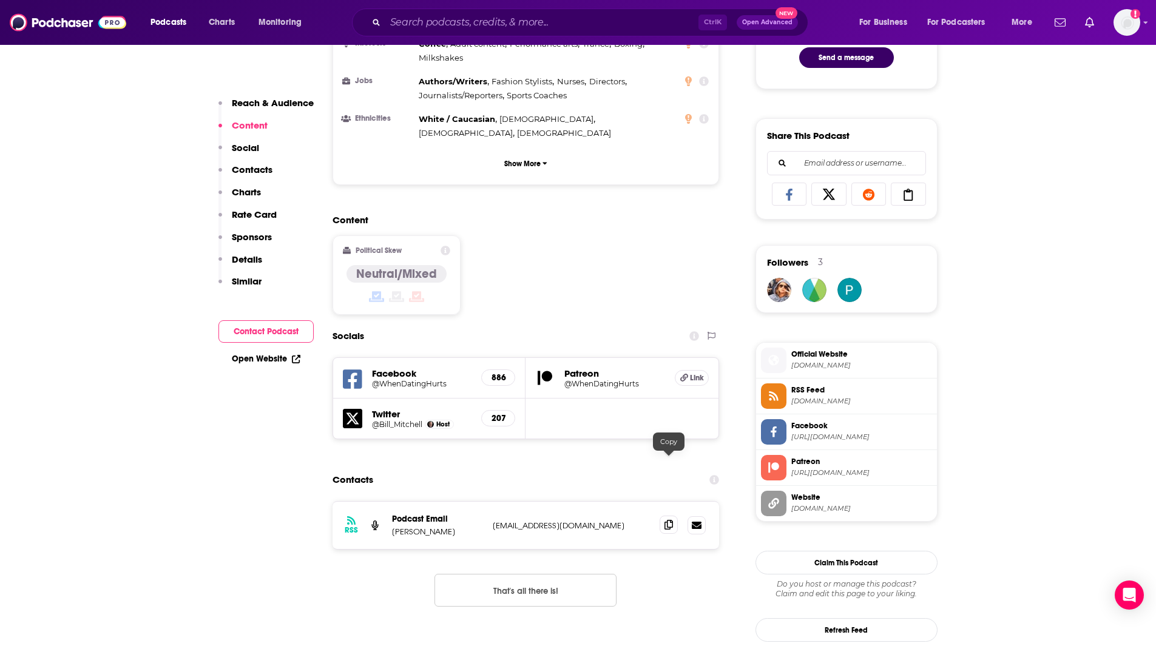
click at [671, 520] on icon at bounding box center [668, 525] width 8 height 10
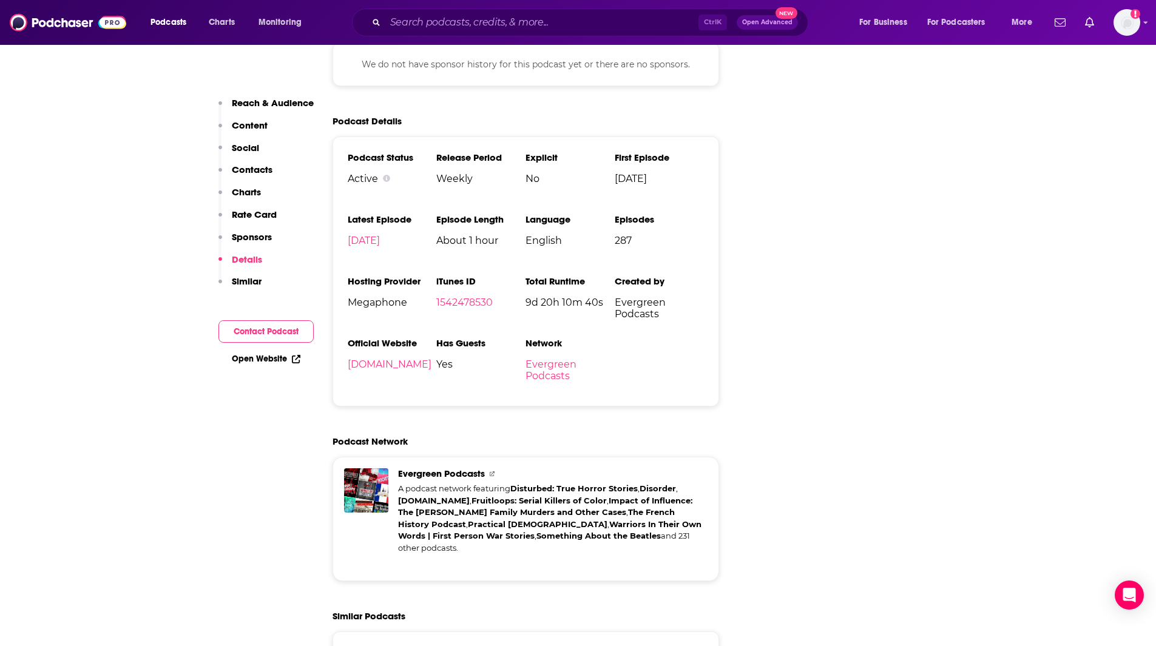
scroll to position [1936, 0]
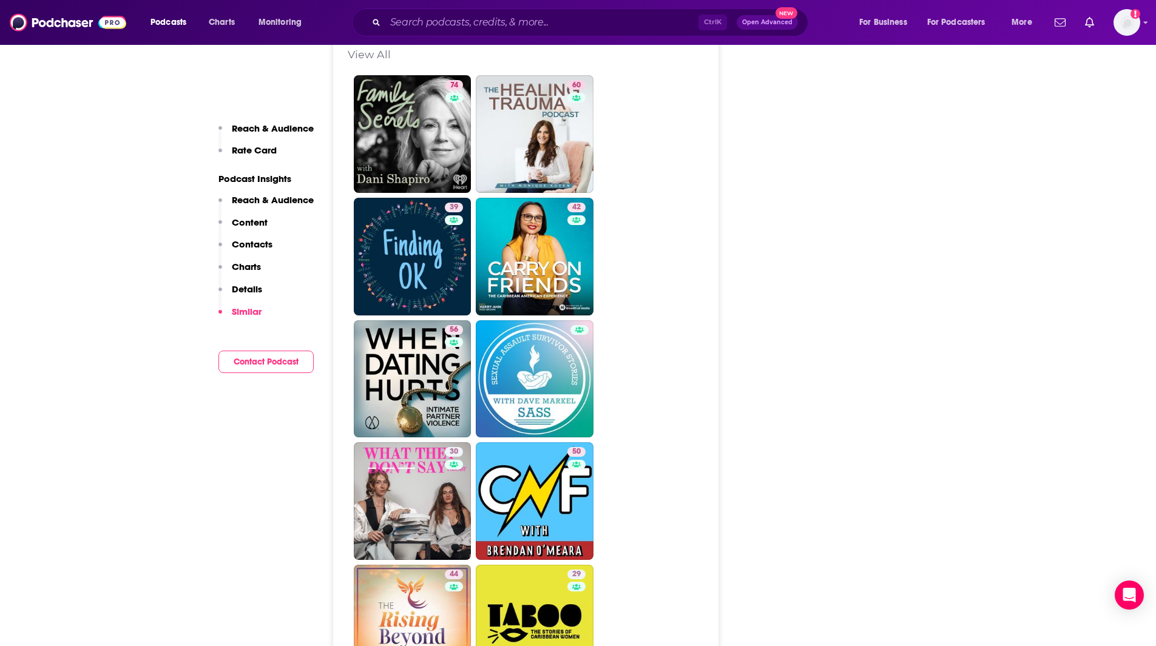
scroll to position [1997, 0]
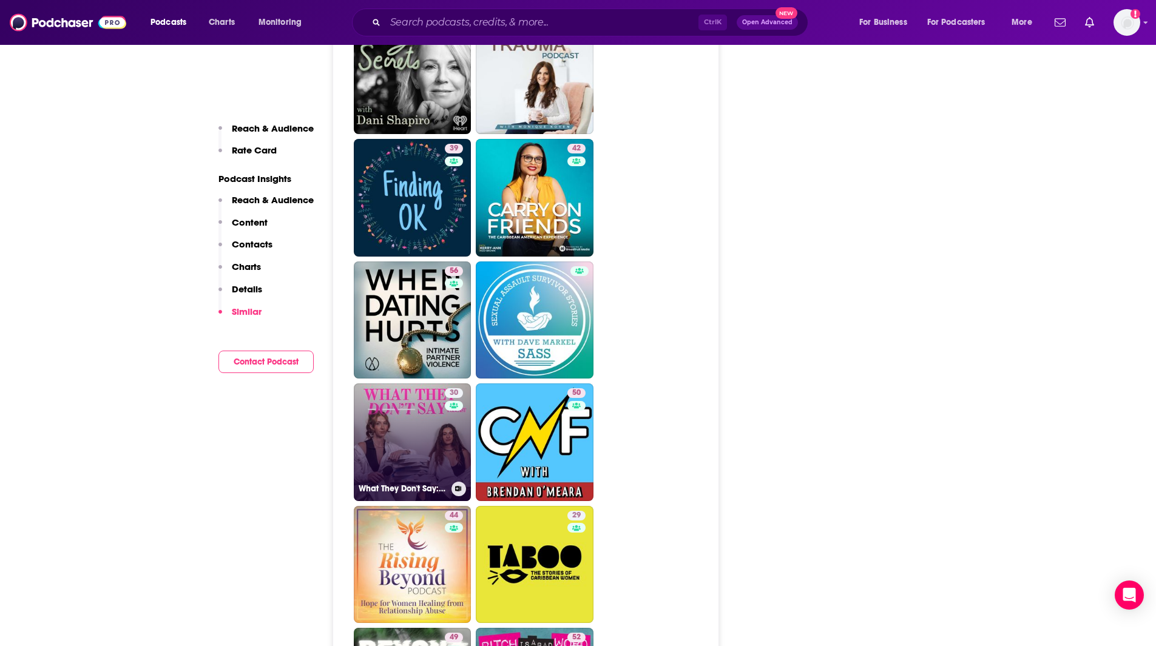
click at [407, 473] on link "30 What They Don't Say: Sexual Assault and Everything in Between" at bounding box center [413, 442] width 118 height 118
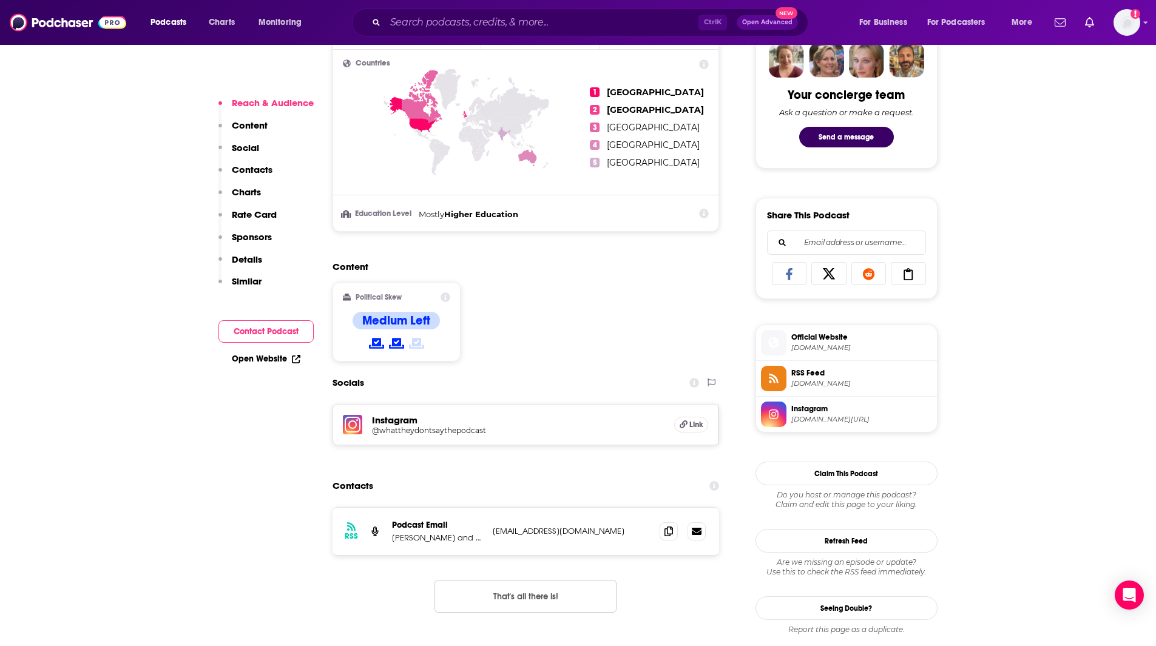
scroll to position [689, 0]
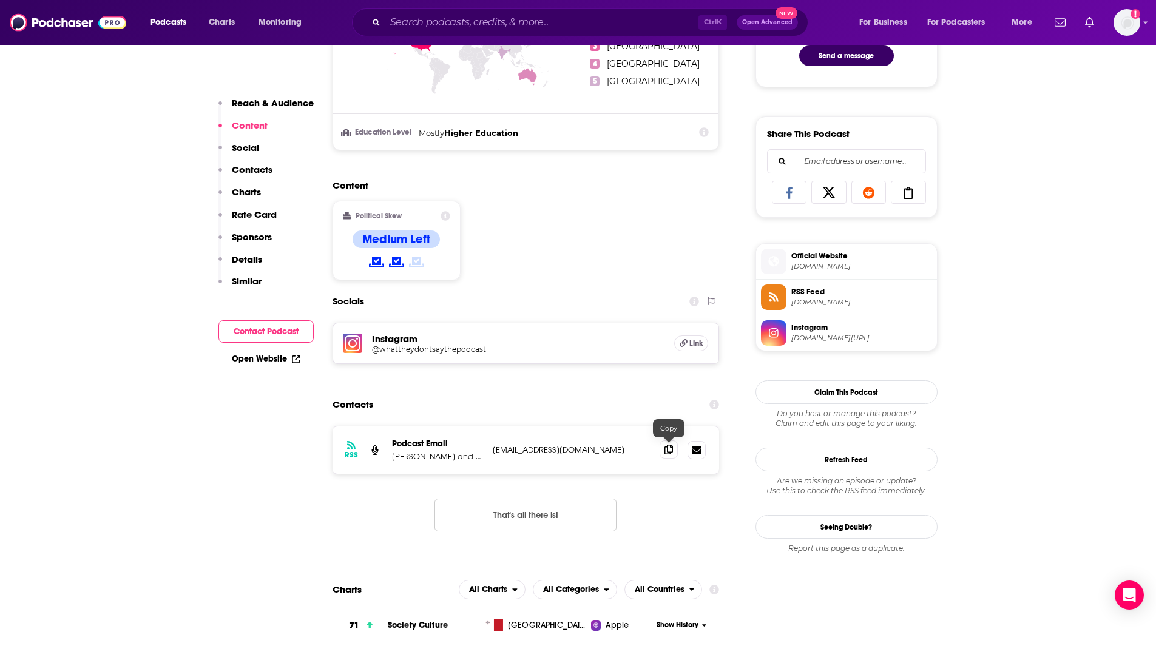
click at [668, 453] on icon at bounding box center [668, 450] width 8 height 10
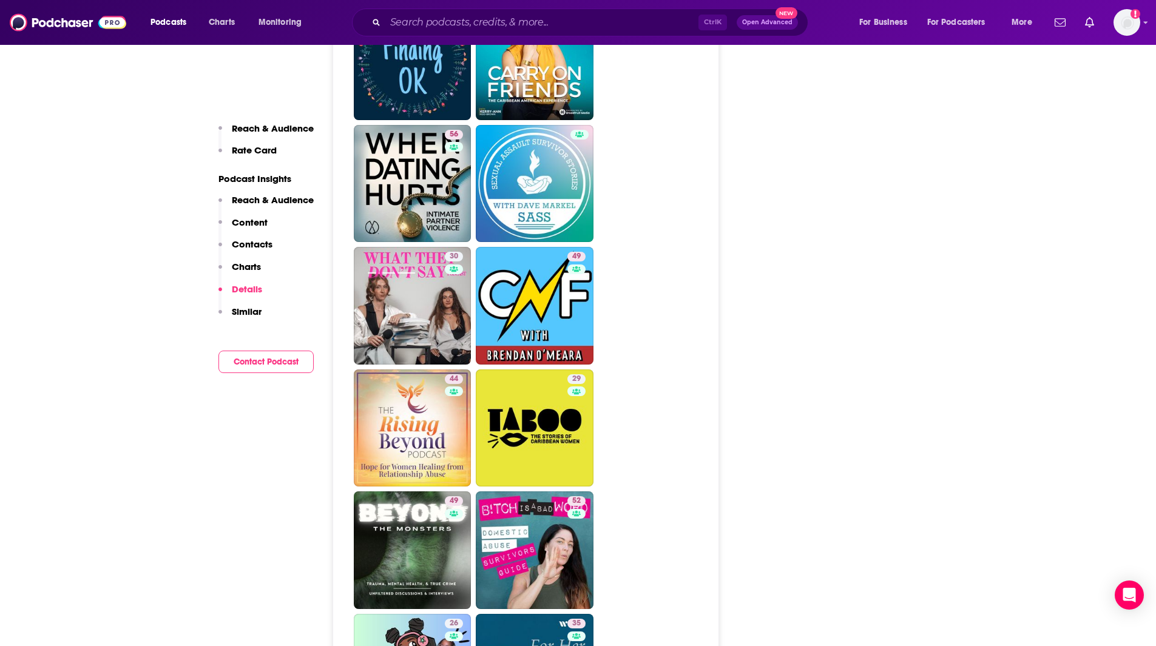
scroll to position [2146, 0]
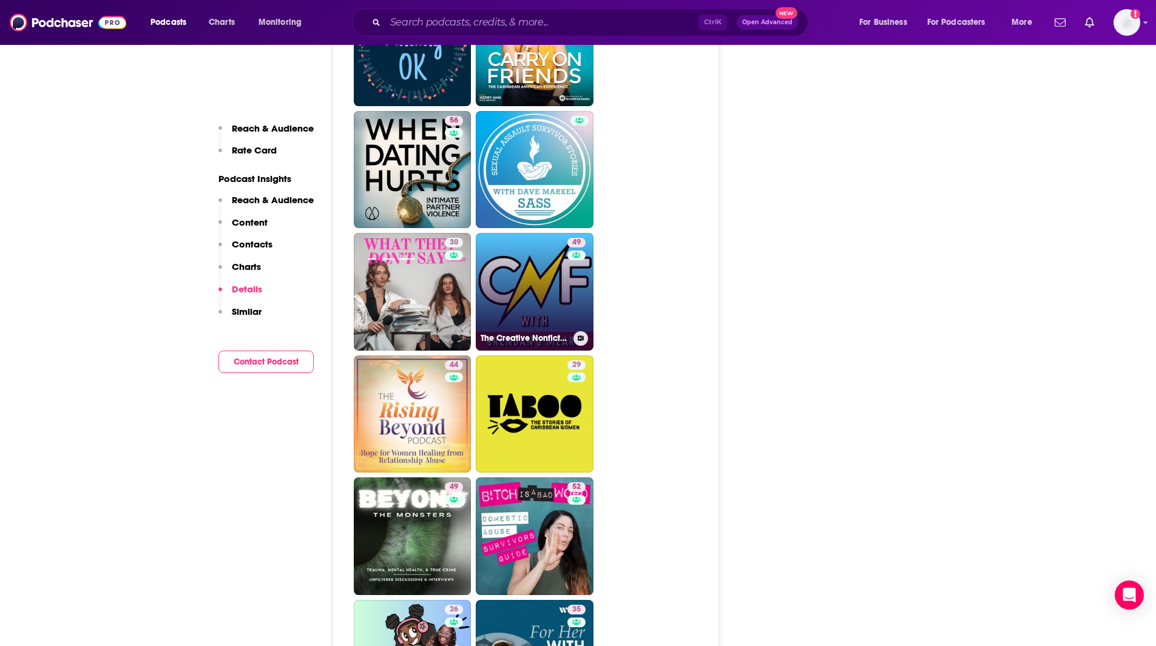
click at [558, 283] on link "49 The Creative Nonfiction Podcast with Brendan O'Meara" at bounding box center [535, 292] width 118 height 118
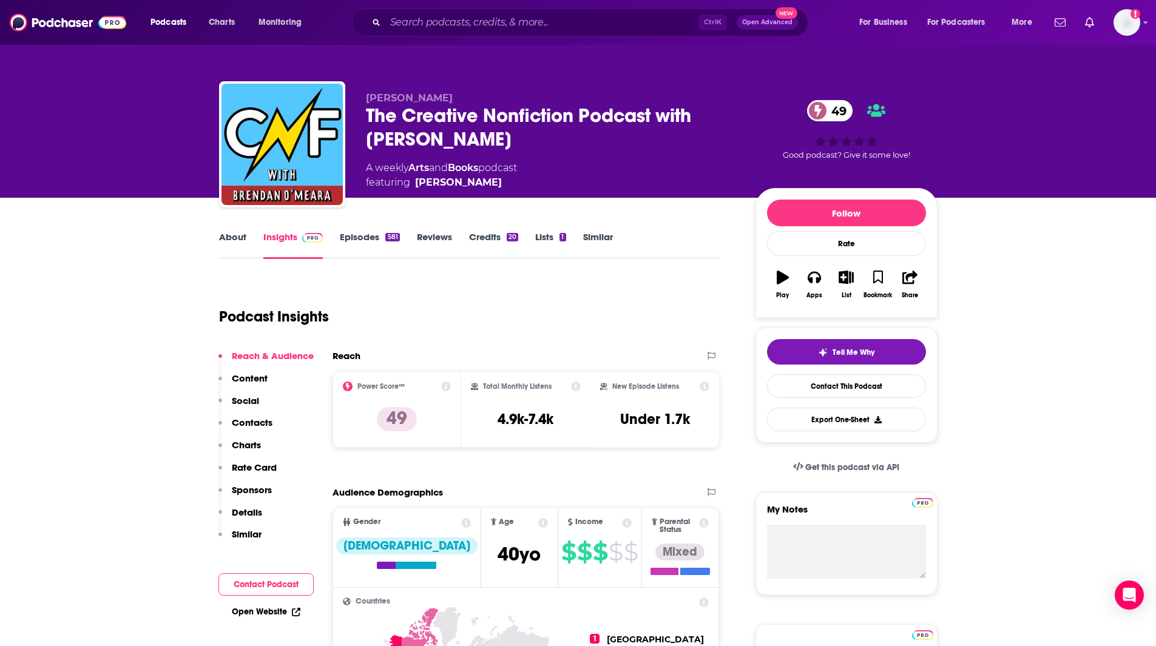
click at [366, 242] on link "Episodes 581" at bounding box center [369, 245] width 59 height 28
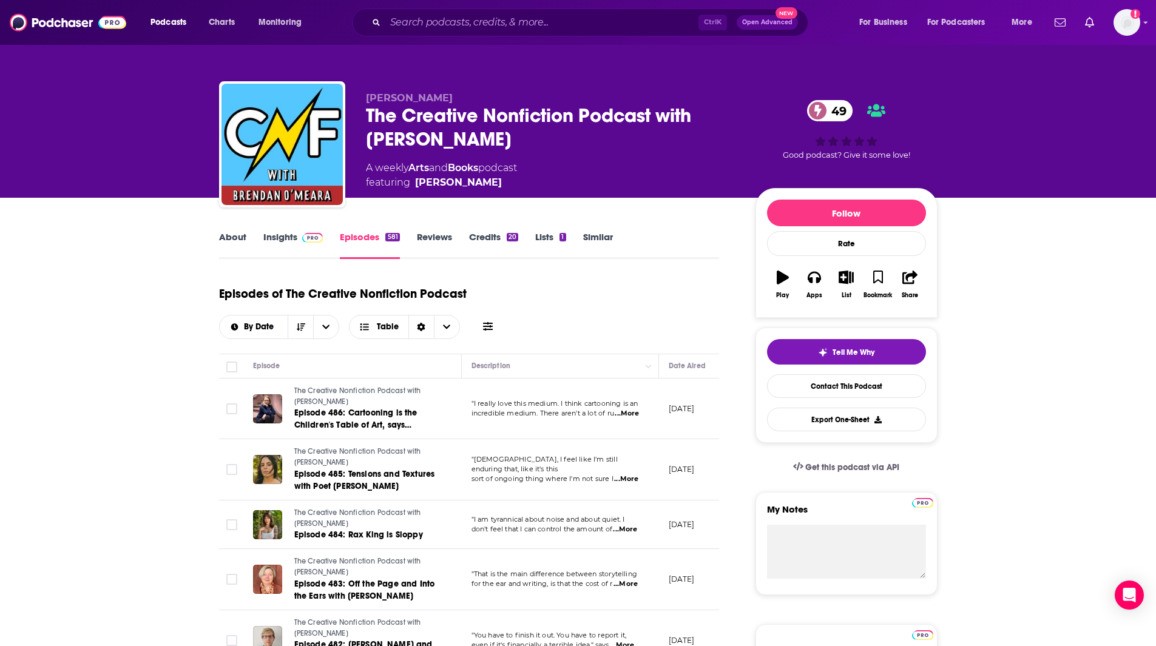
click at [269, 234] on link "Insights" at bounding box center [293, 245] width 60 height 28
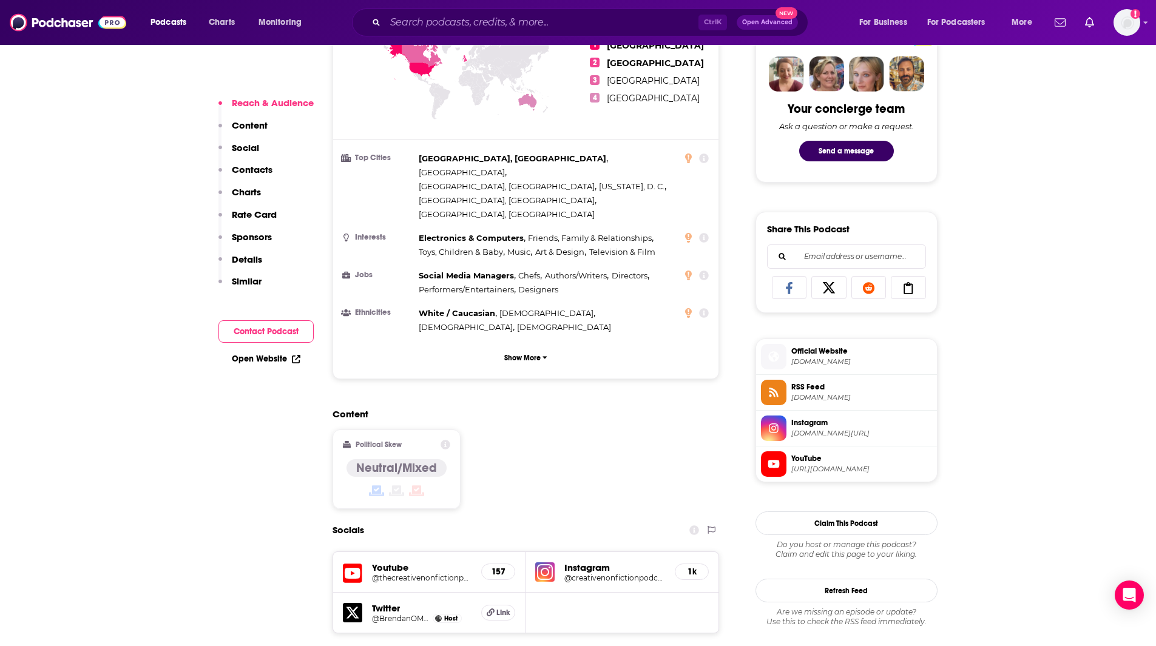
scroll to position [939, 0]
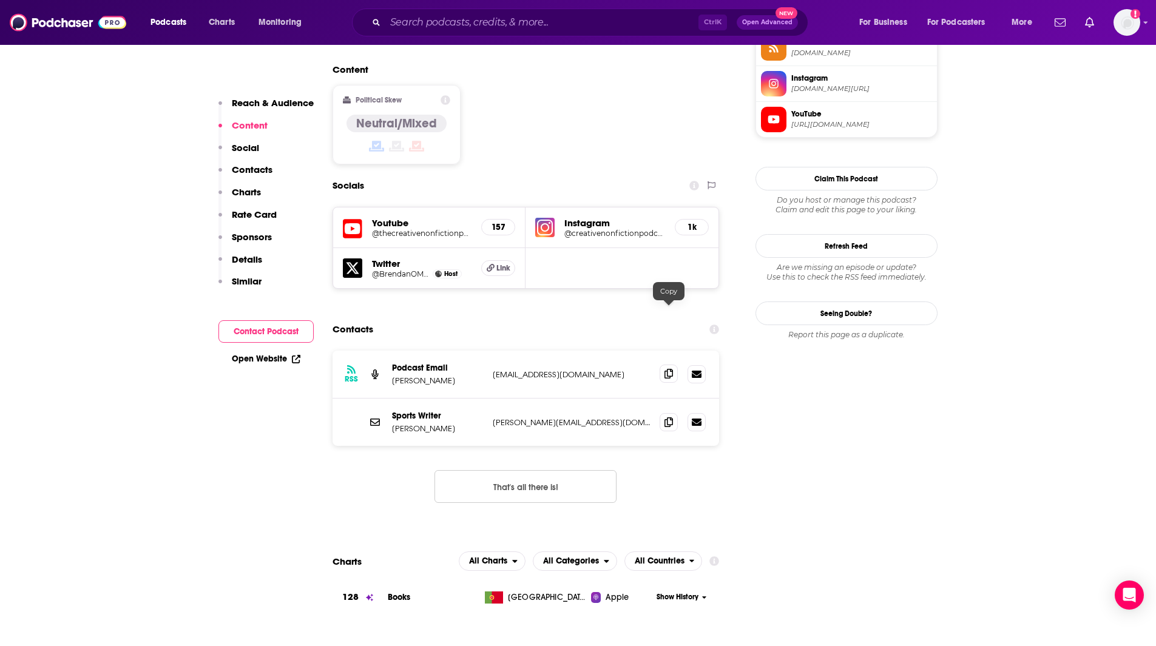
click at [671, 369] on icon at bounding box center [668, 374] width 8 height 10
click at [666, 417] on icon at bounding box center [668, 422] width 8 height 10
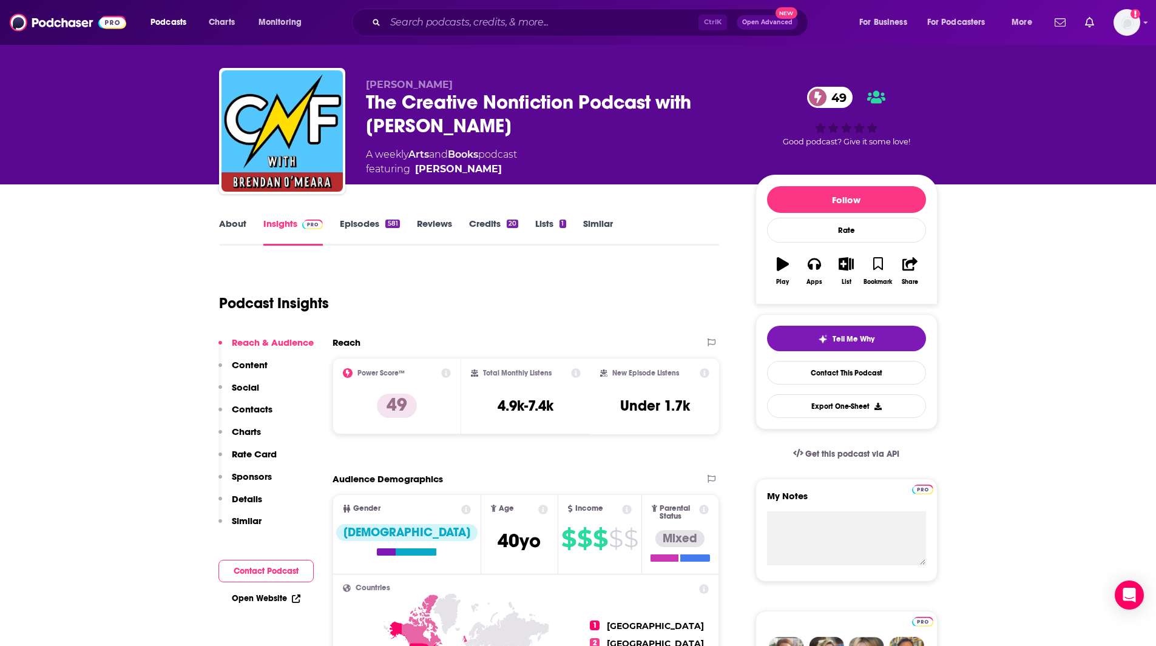
scroll to position [0, 0]
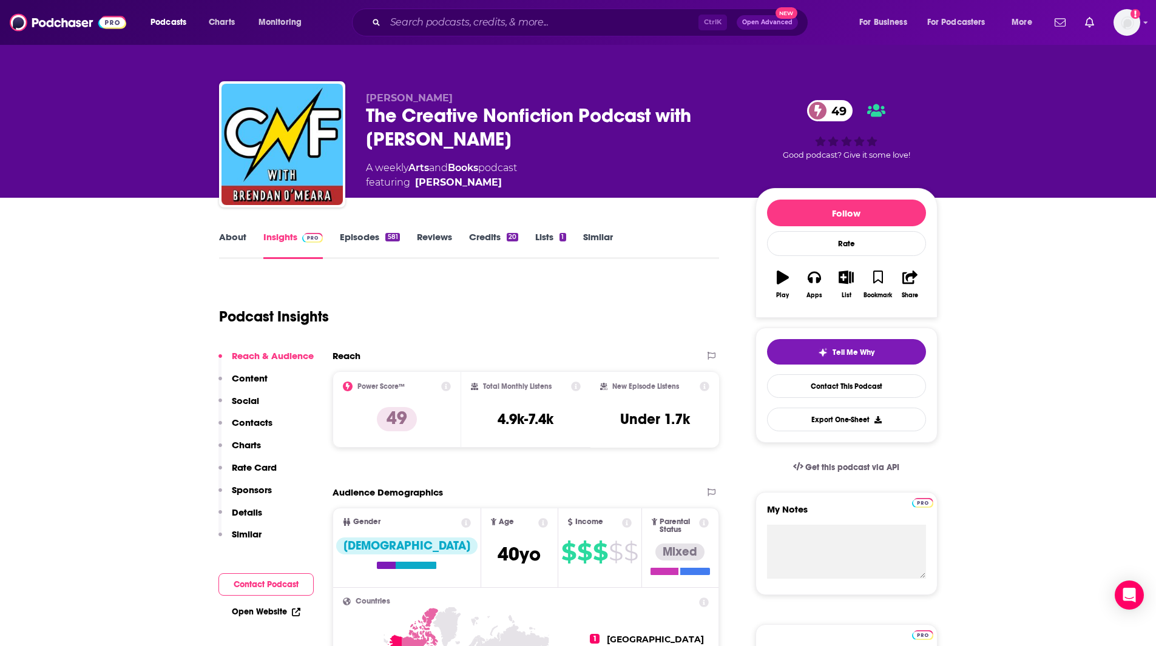
click at [368, 239] on link "Episodes 581" at bounding box center [369, 245] width 59 height 28
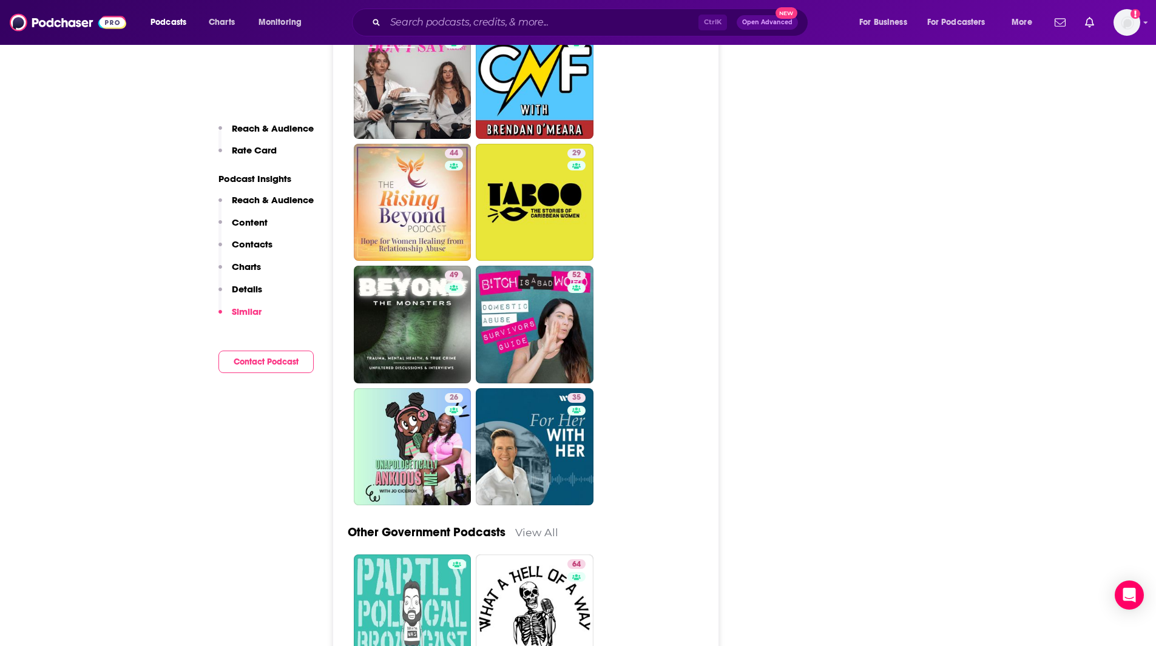
scroll to position [2380, 0]
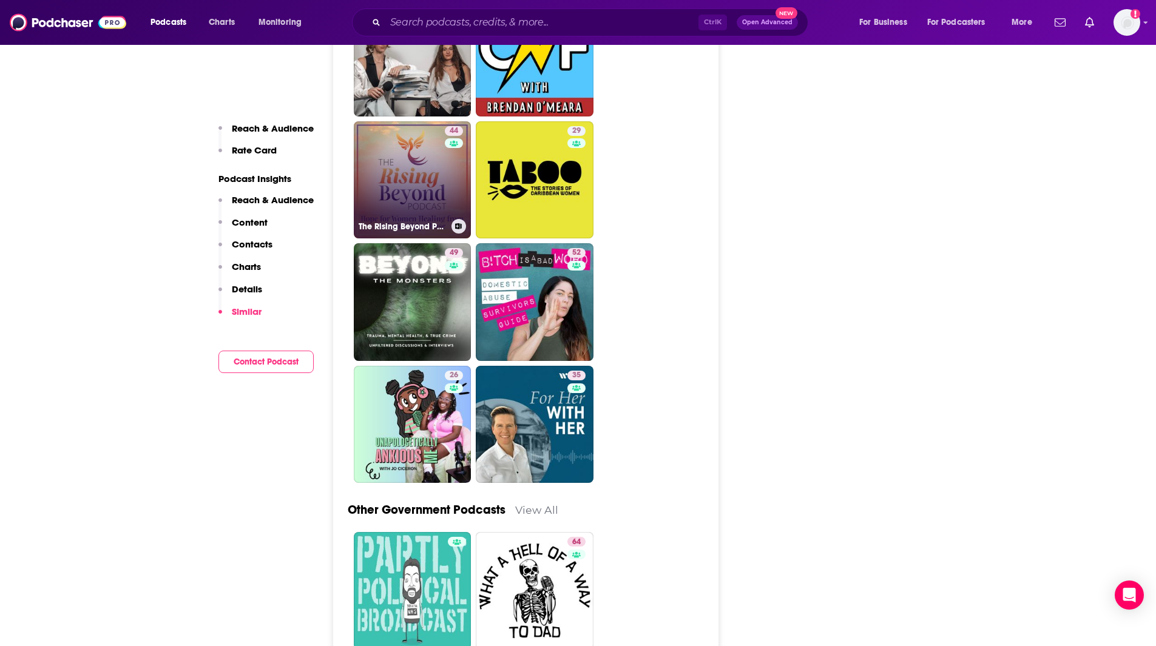
click at [420, 174] on link "44 The Rising Beyond Podcast" at bounding box center [413, 180] width 118 height 118
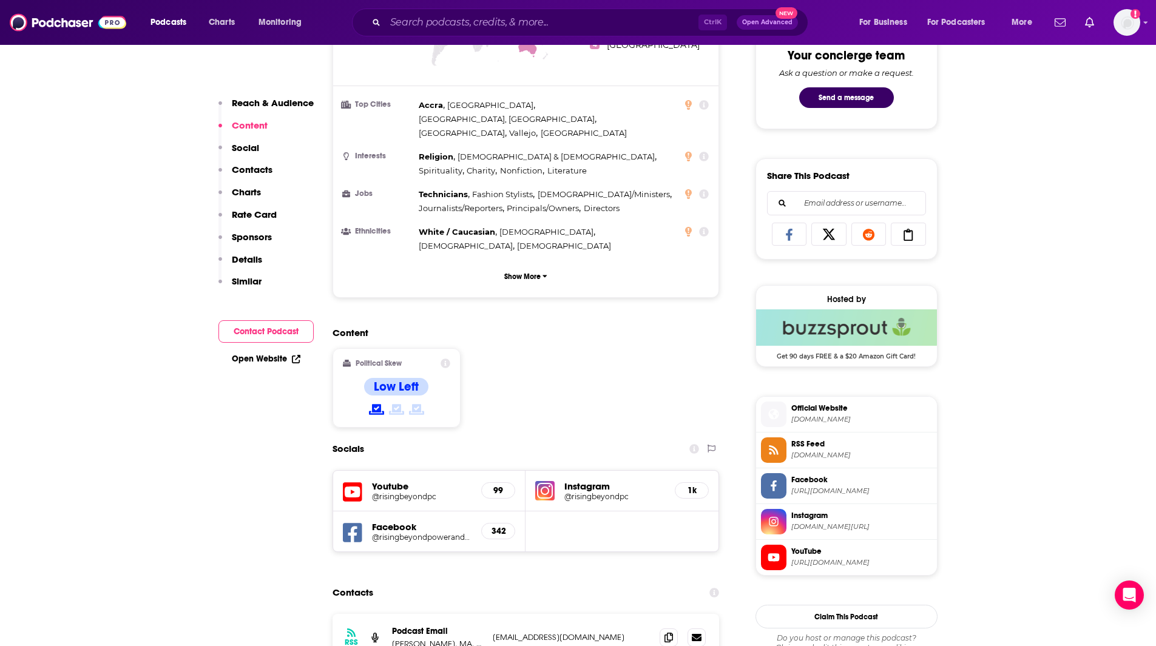
scroll to position [884, 0]
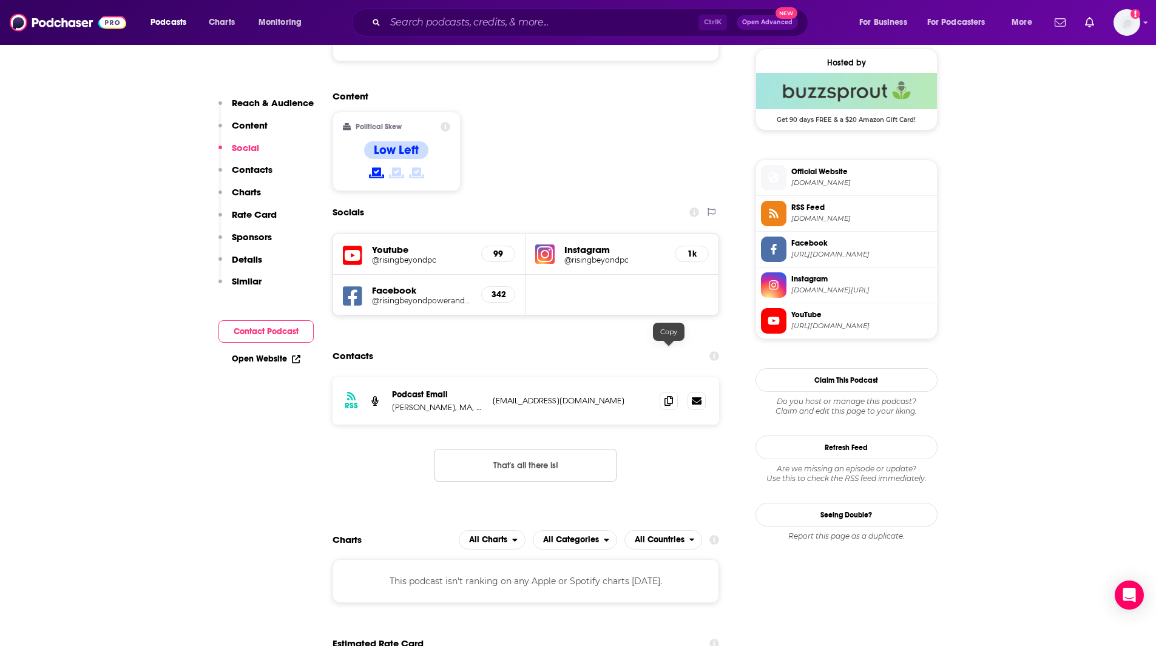
drag, startPoint x: 668, startPoint y: 351, endPoint x: 803, endPoint y: 280, distance: 152.2
click at [670, 396] on icon at bounding box center [668, 401] width 8 height 10
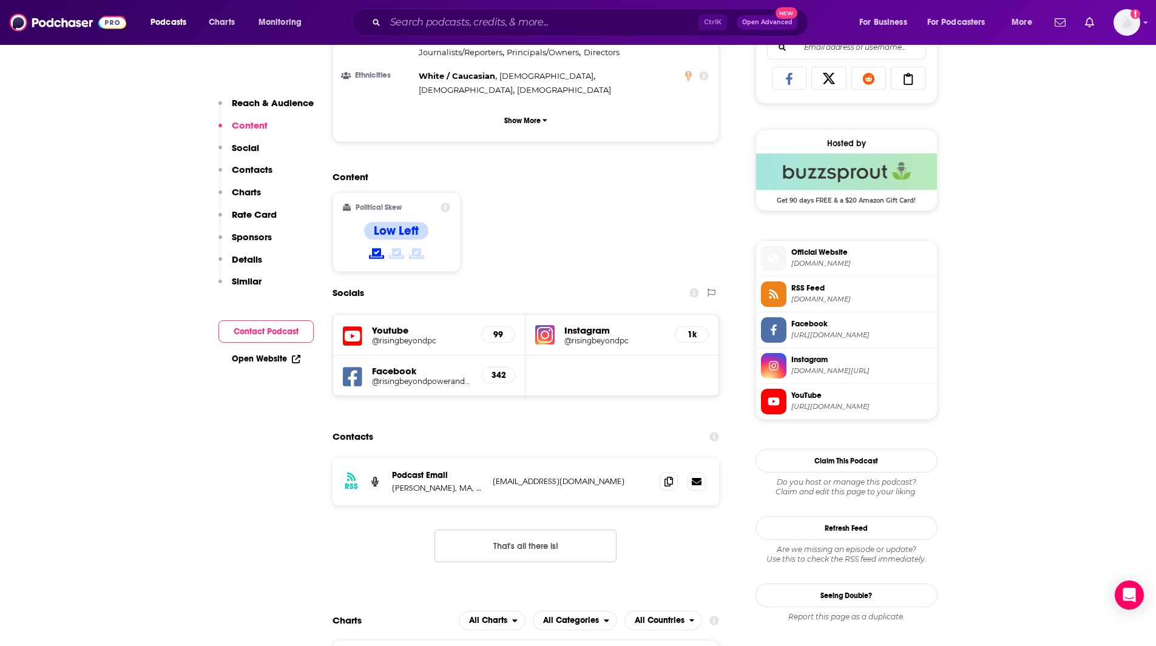
scroll to position [741, 0]
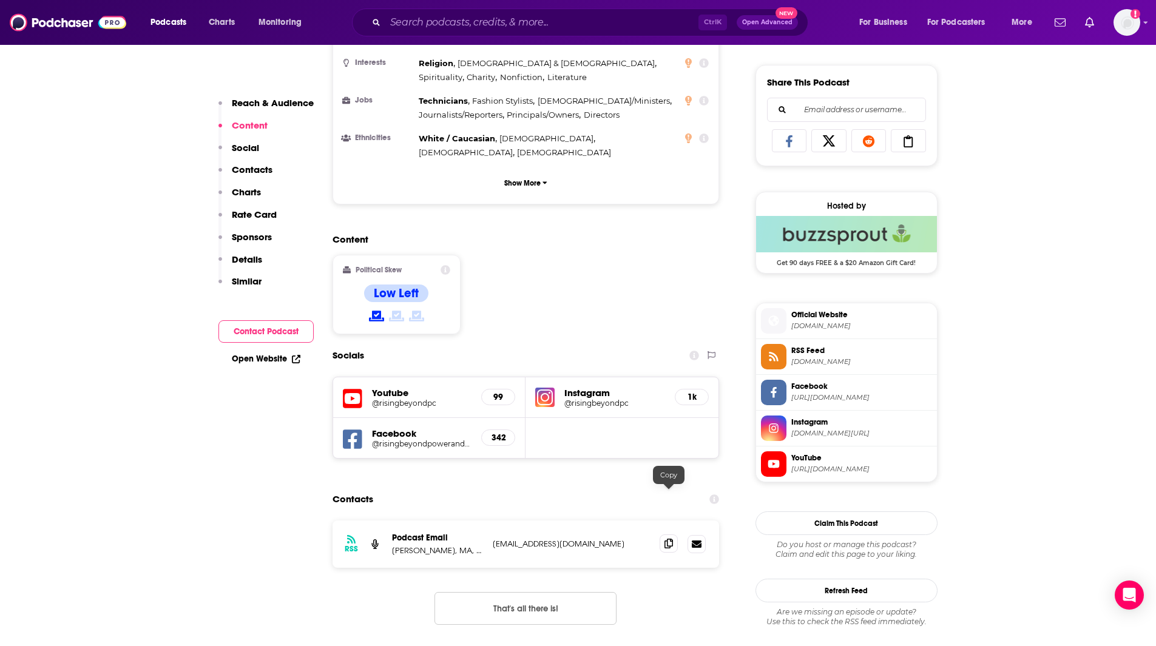
click at [670, 534] on span at bounding box center [668, 543] width 18 height 18
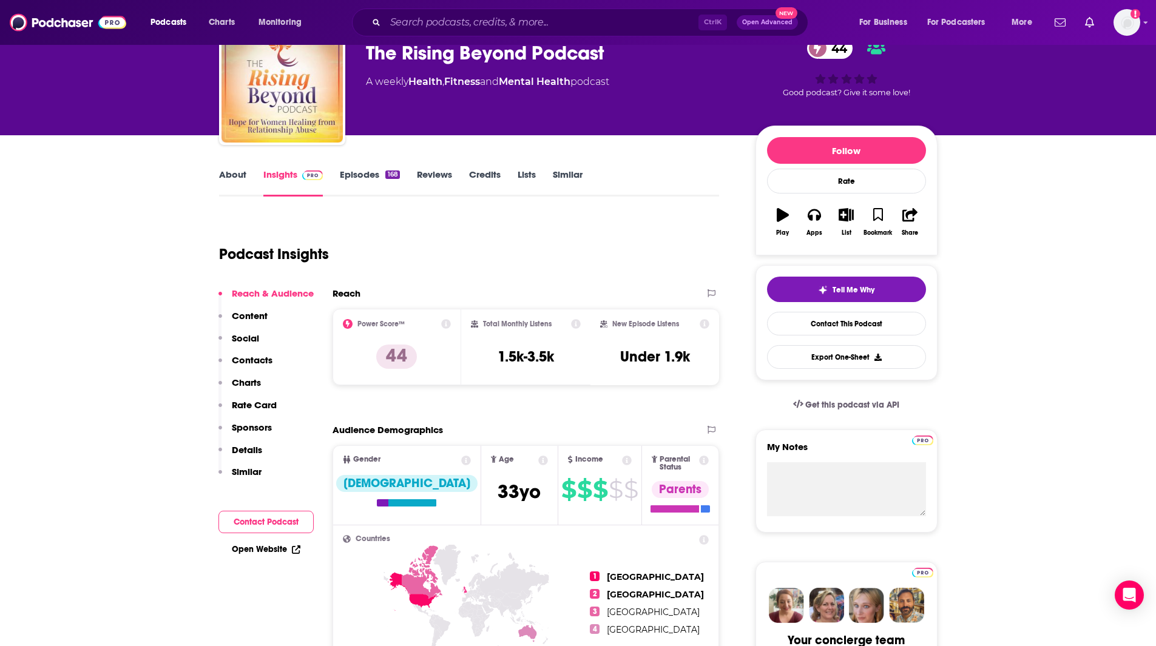
scroll to position [0, 0]
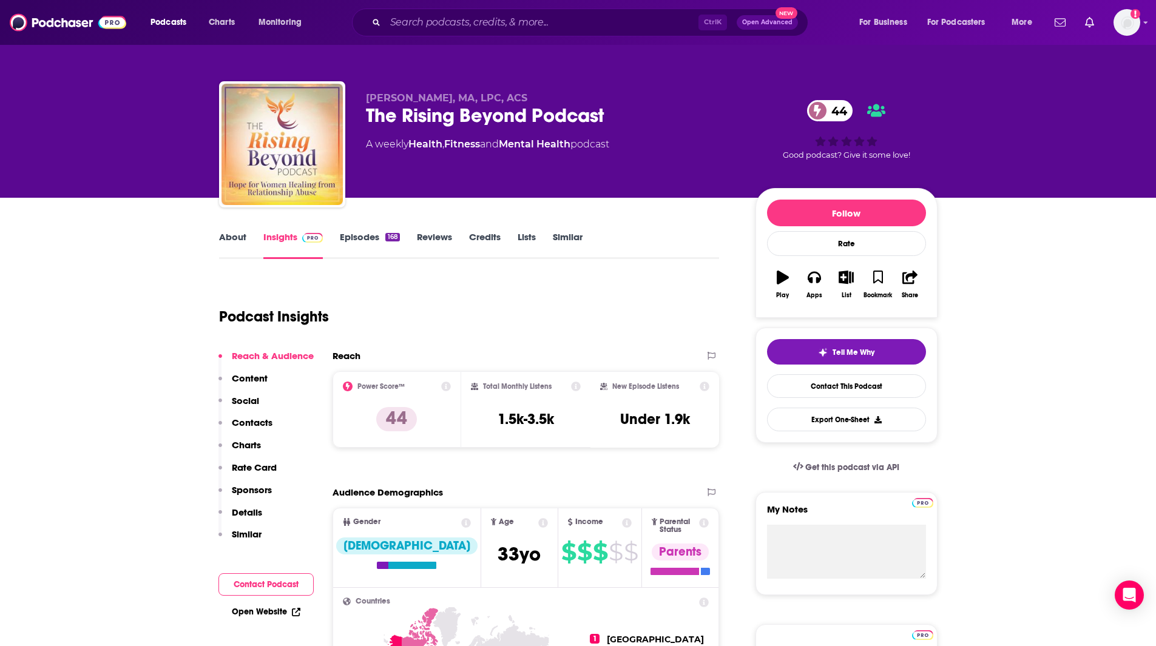
drag, startPoint x: 118, startPoint y: 221, endPoint x: 193, endPoint y: 211, distance: 75.3
drag, startPoint x: 520, startPoint y: 102, endPoint x: 363, endPoint y: 90, distance: 157.6
click at [363, 90] on div "Sybil Cummin, MA, LPC, ACS The Rising Beyond Podcast 44 A weekly Health , Fitne…" at bounding box center [578, 146] width 718 height 131
copy span "Sybil Cummin, MA, LPC, ACS"
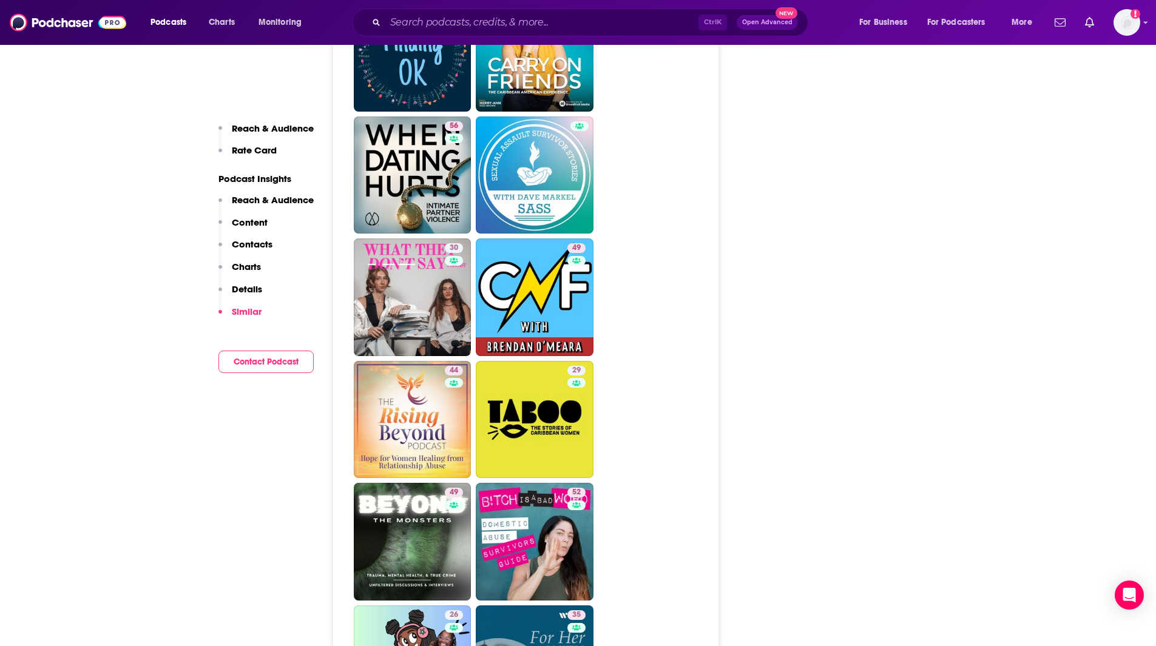
scroll to position [2177, 0]
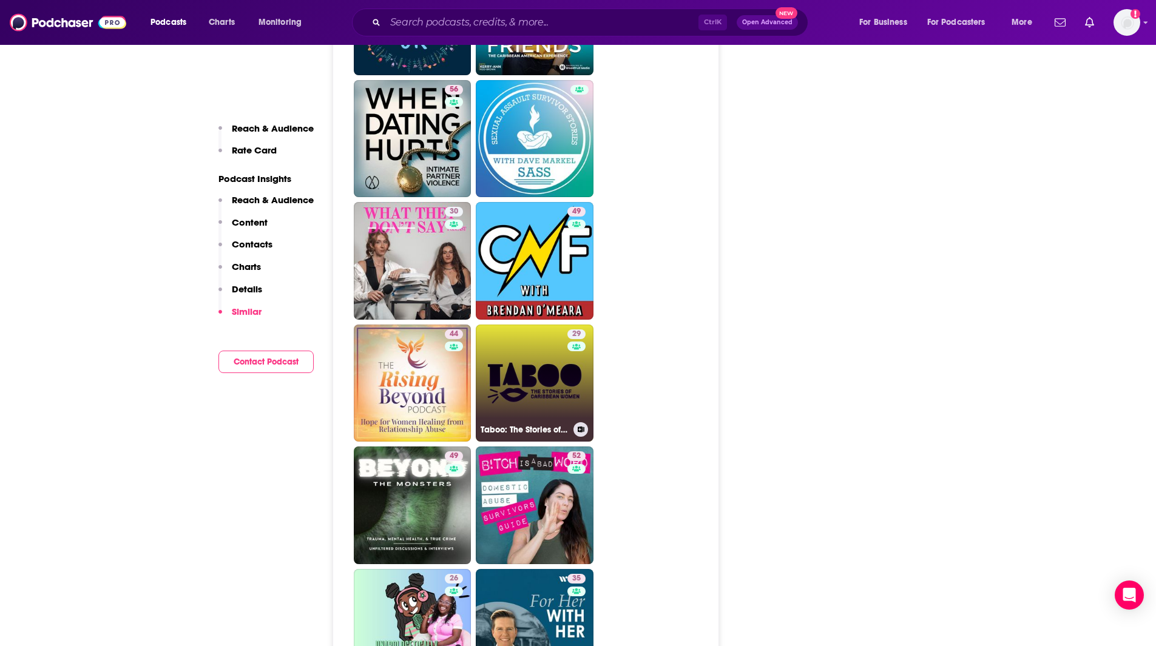
click at [567, 385] on div "29" at bounding box center [577, 375] width 21 height 93
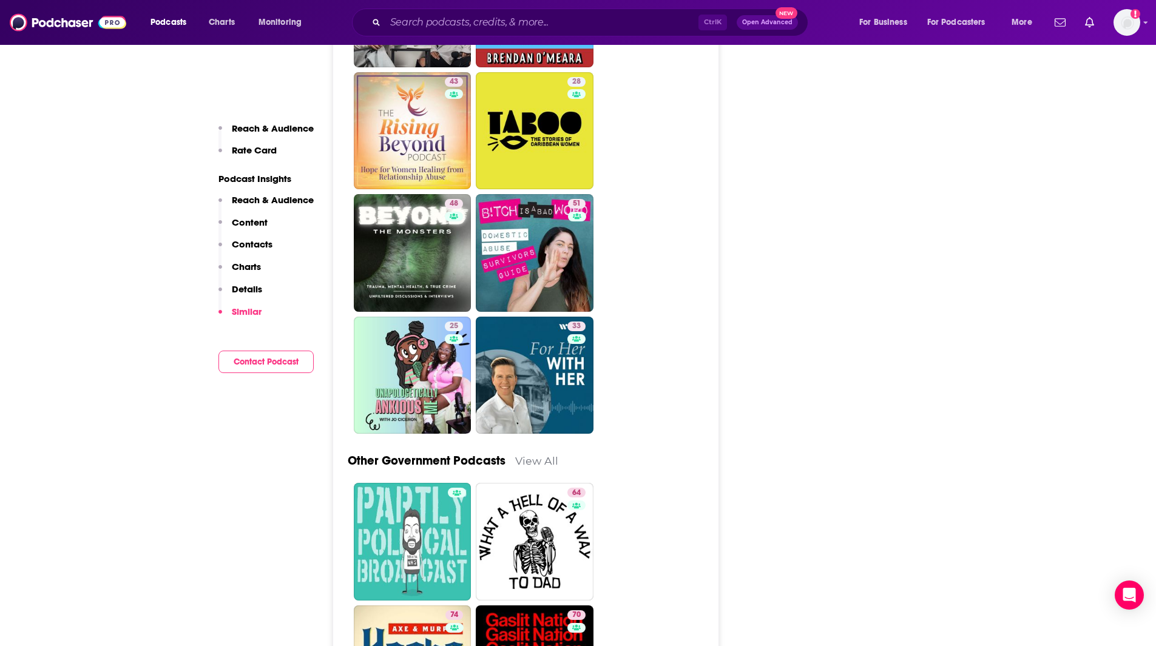
scroll to position [2488, 0]
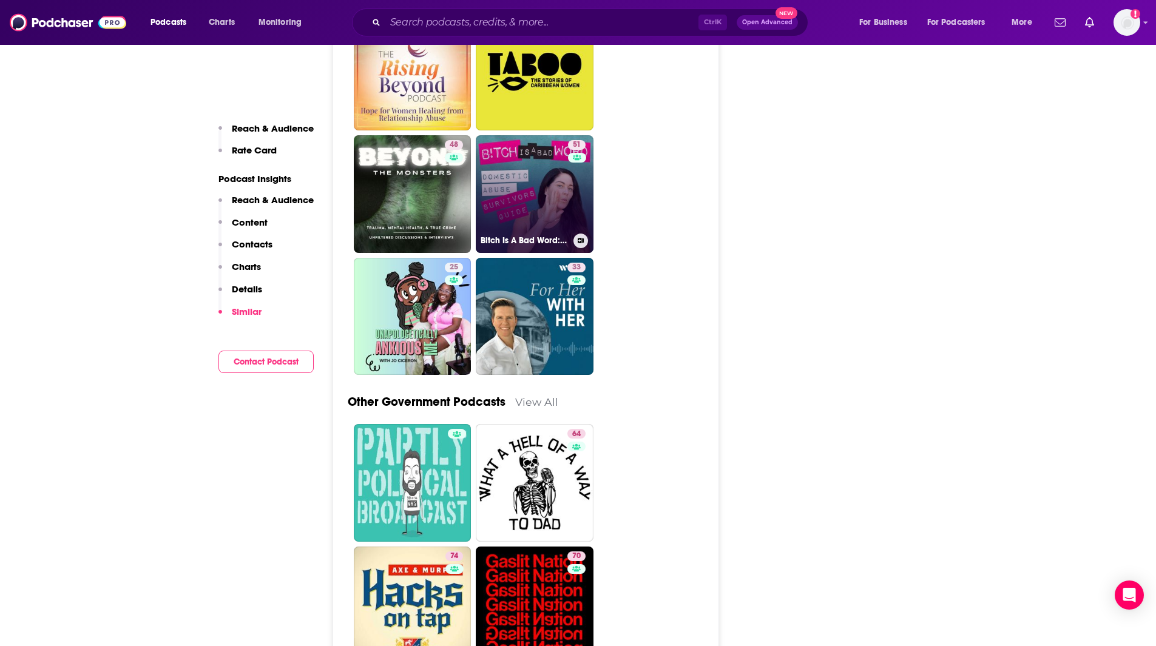
click at [560, 211] on link "51 Bitch Is A Bad Word: A Domestic Violence Podcast on Healing and Empowerment" at bounding box center [535, 194] width 118 height 118
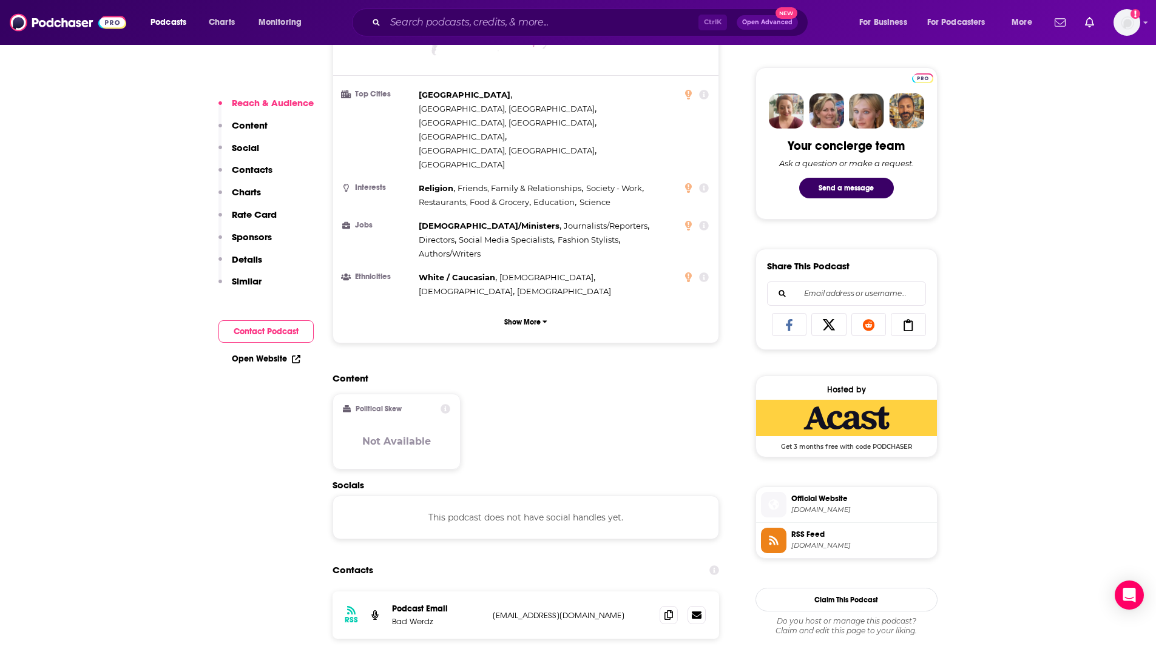
scroll to position [681, 0]
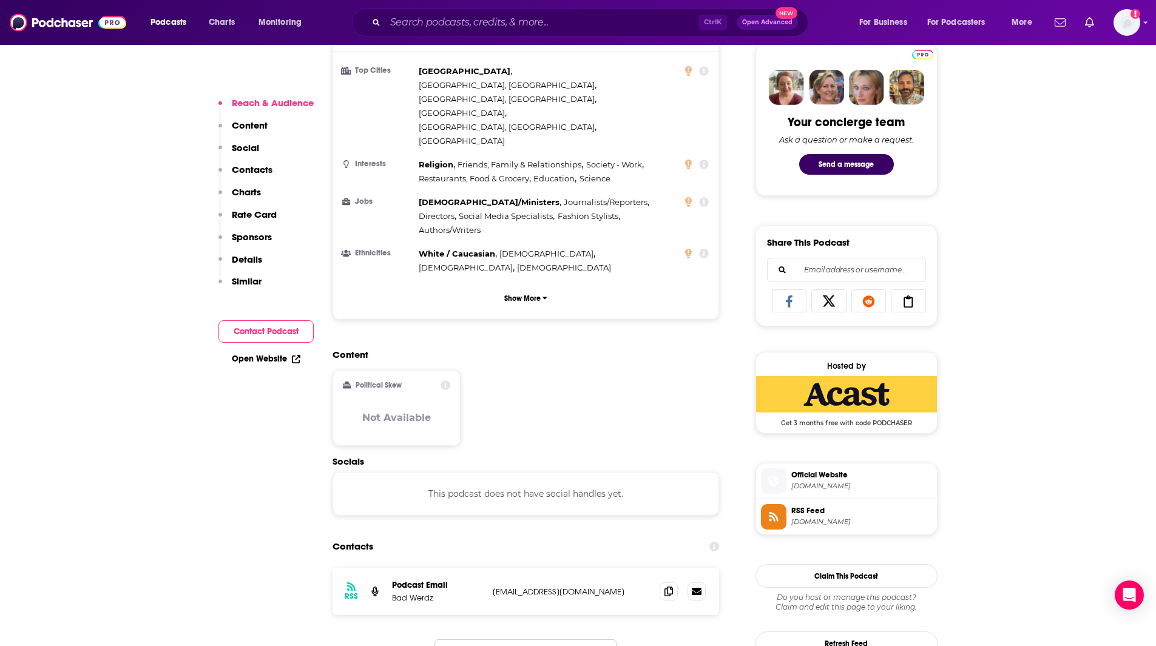
drag, startPoint x: 46, startPoint y: 246, endPoint x: 478, endPoint y: 172, distance: 439.0
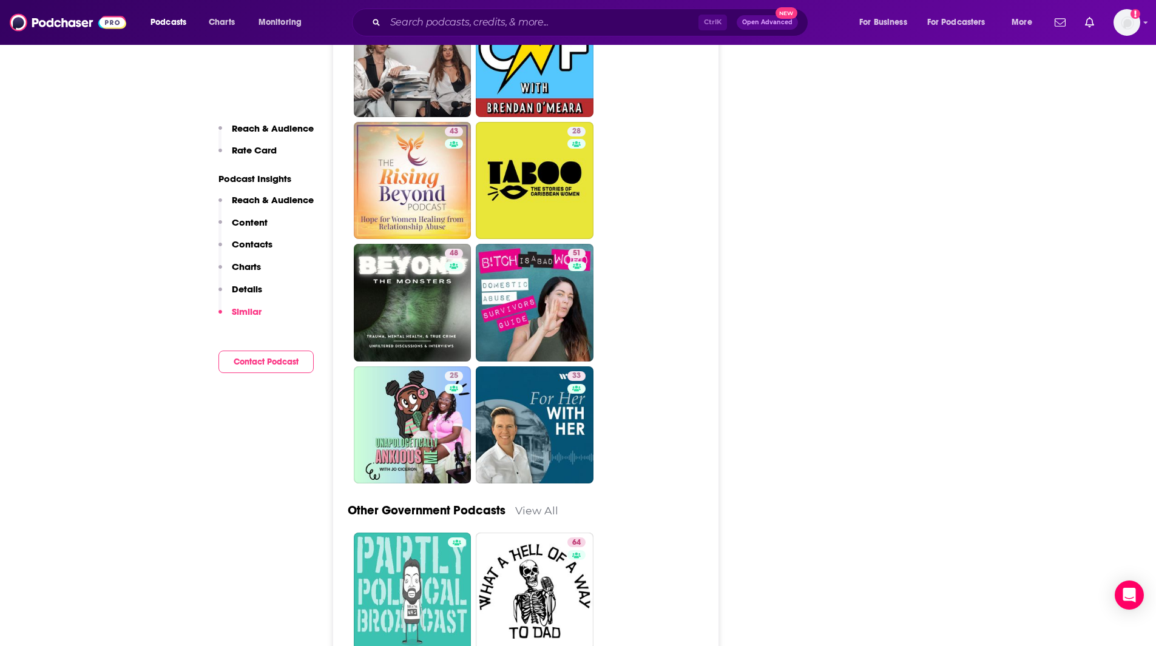
scroll to position [2384, 0]
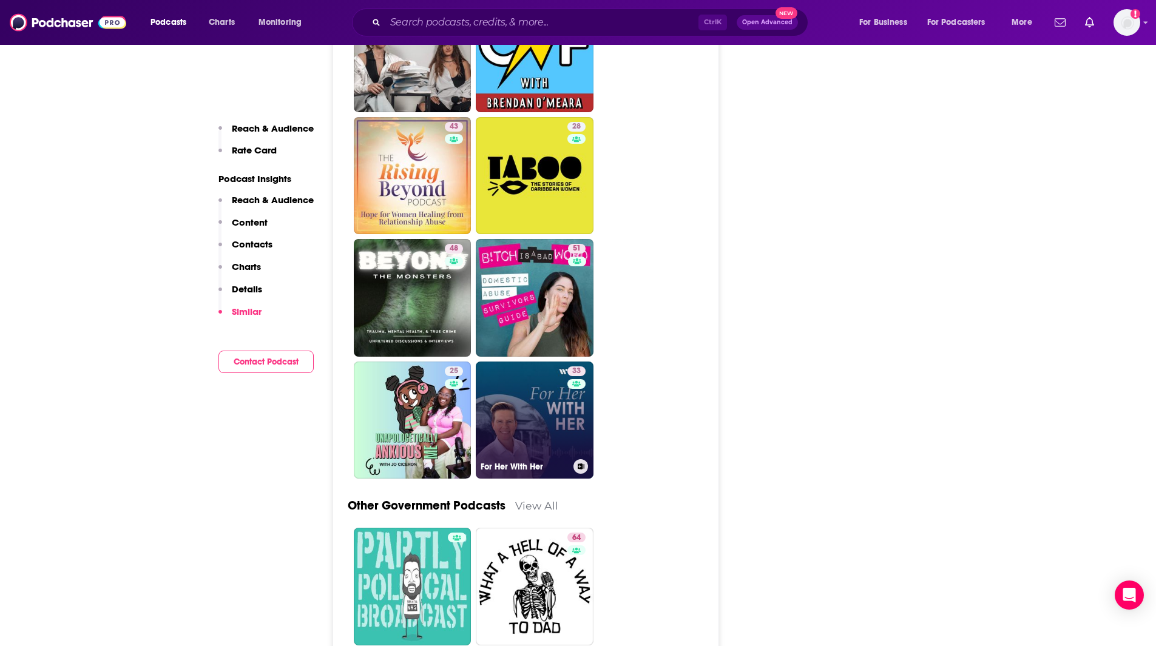
click at [517, 434] on link "33 For Her With Her" at bounding box center [535, 421] width 118 height 118
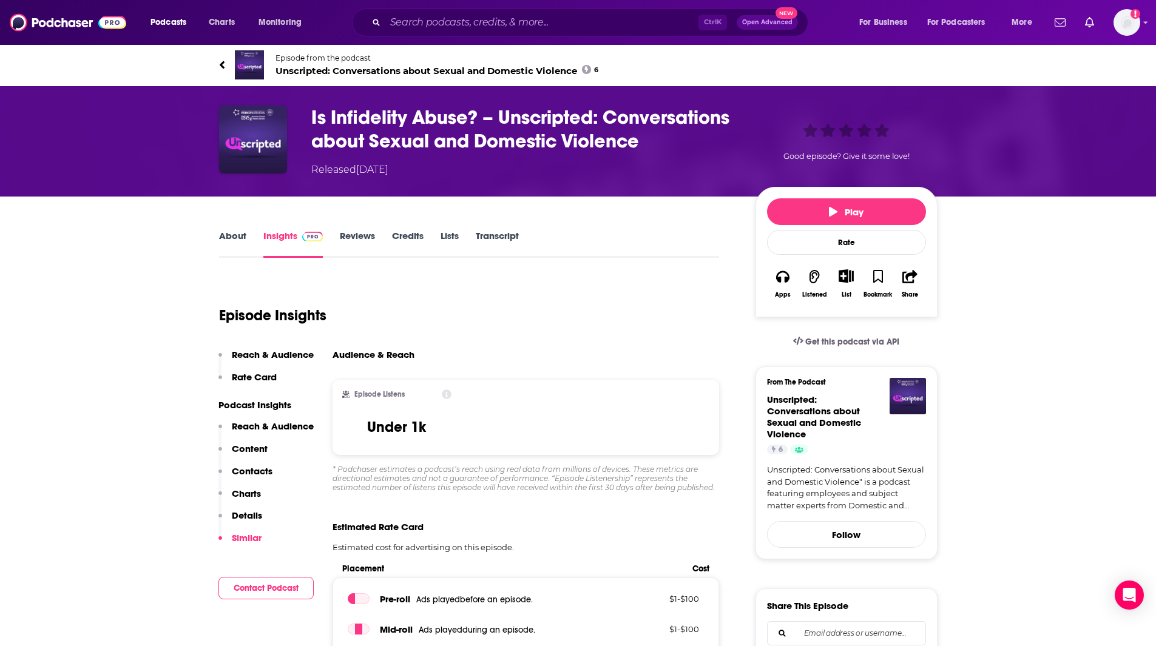
drag, startPoint x: 1155, startPoint y: 87, endPoint x: 1164, endPoint y: 187, distance: 100.5
click at [1155, 187] on html "Podcasts Charts Monitoring Ctrl K Open Advanced New For Business For Podcasters…" at bounding box center [578, 323] width 1156 height 646
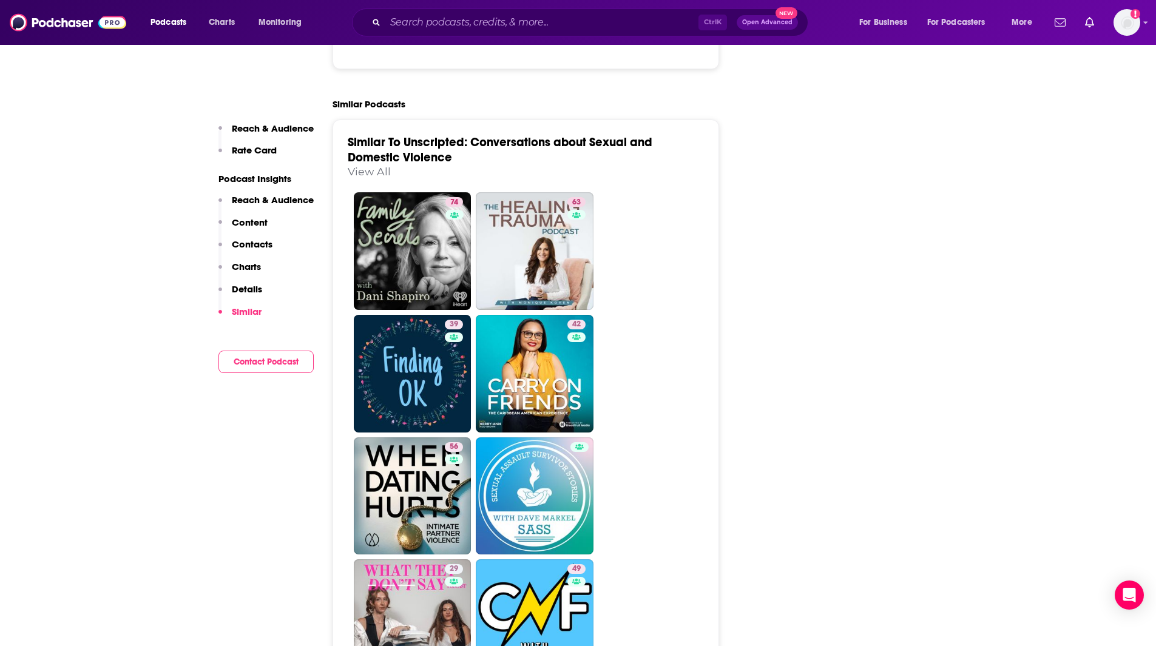
scroll to position [1824, 0]
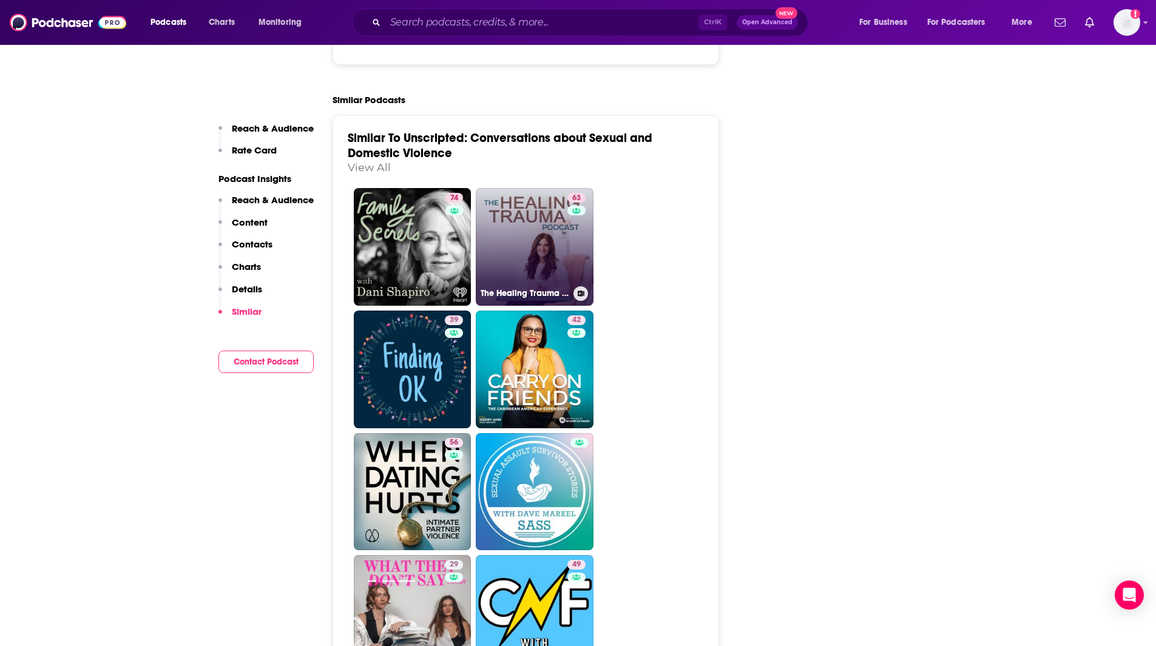
click at [518, 241] on link "63 The Healing Trauma Podcast" at bounding box center [535, 247] width 118 height 118
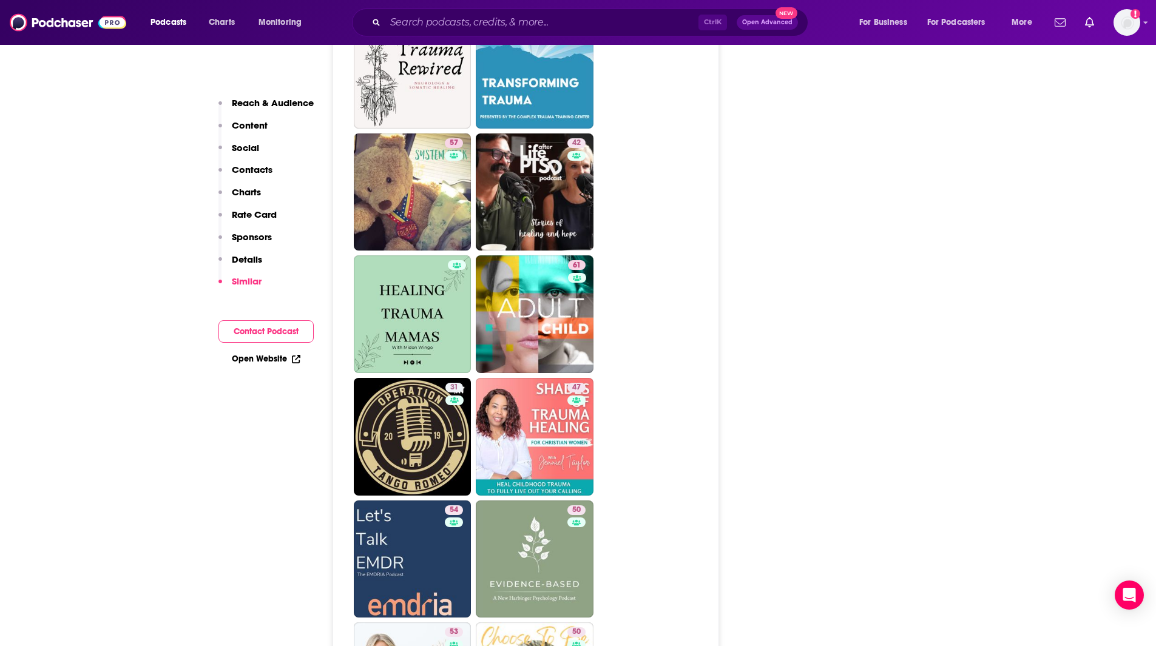
scroll to position [2656, 0]
